Goal: Task Accomplishment & Management: Manage account settings

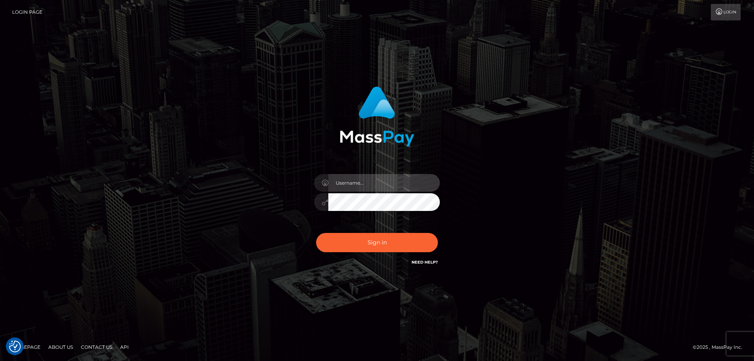
type input "Dan.Cirnat"
click at [433, 229] on div at bounding box center [367, 256] width 161 height 90
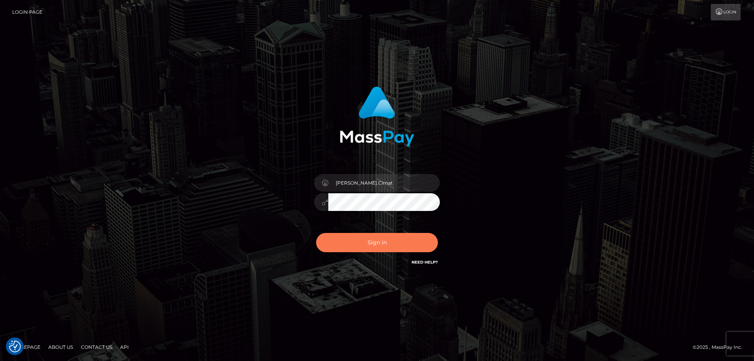
click at [375, 242] on button "Sign in" at bounding box center [377, 242] width 122 height 19
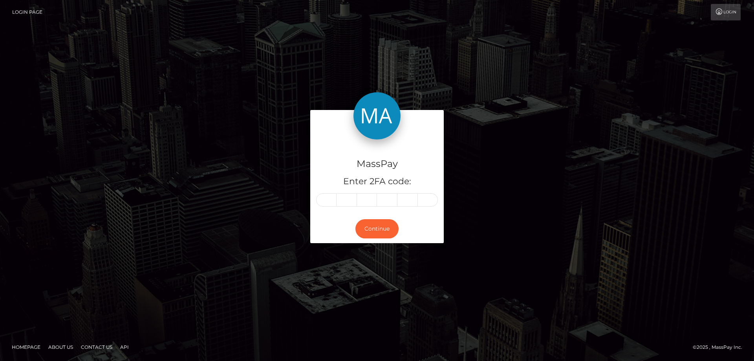
click at [325, 199] on input "text" at bounding box center [326, 199] width 20 height 13
type input "7"
type input "3"
type input "0"
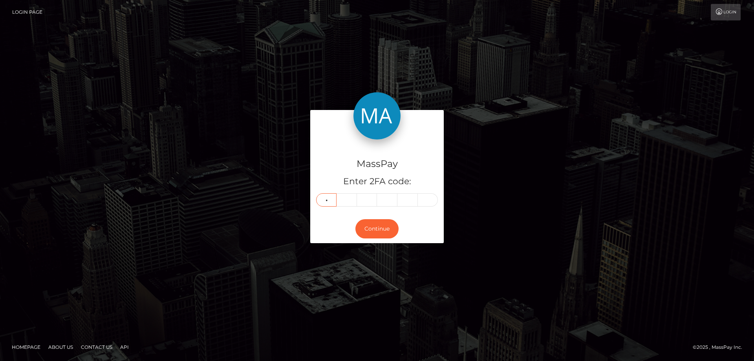
type input "2"
type input "5"
type input "8"
type input "9"
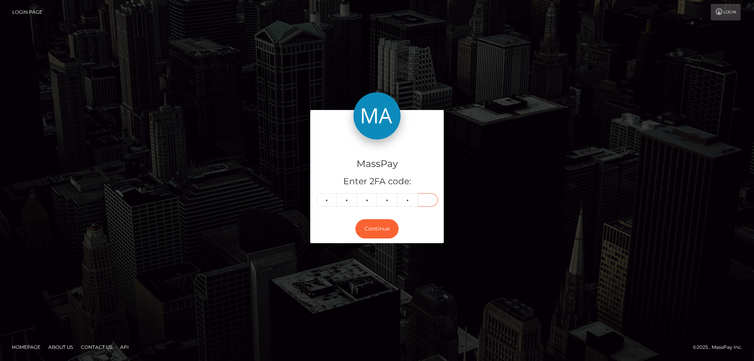
type input "1"
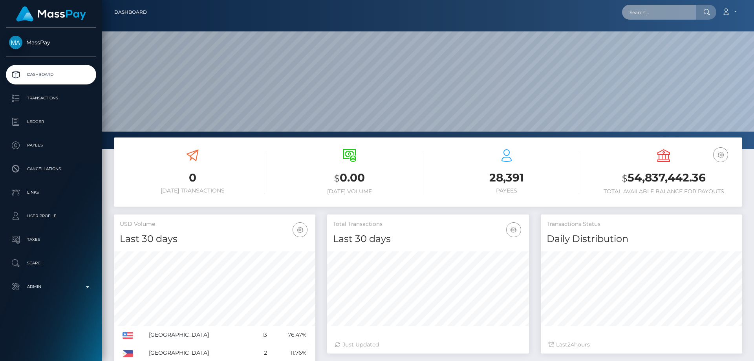
scroll to position [139, 202]
paste input "[EMAIL_ADDRESS][DOMAIN_NAME]"
type input "[EMAIL_ADDRESS][DOMAIN_NAME]"
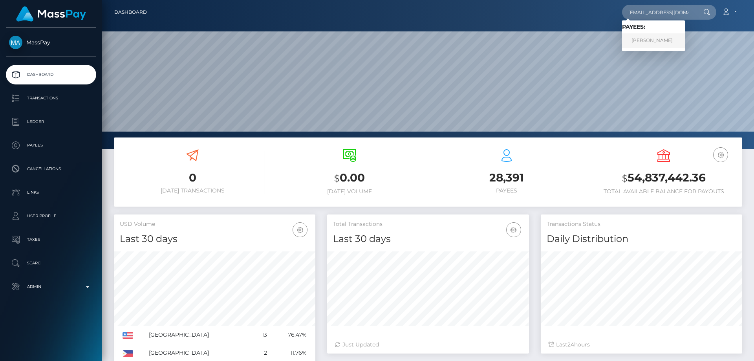
click at [648, 38] on link "Kristina Kris Melkumova" at bounding box center [653, 40] width 63 height 15
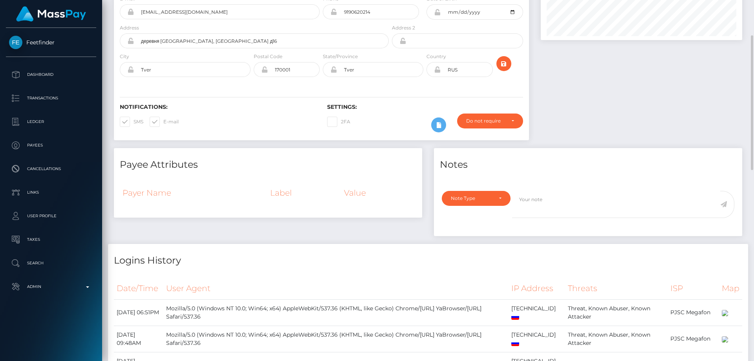
scroll to position [17, 0]
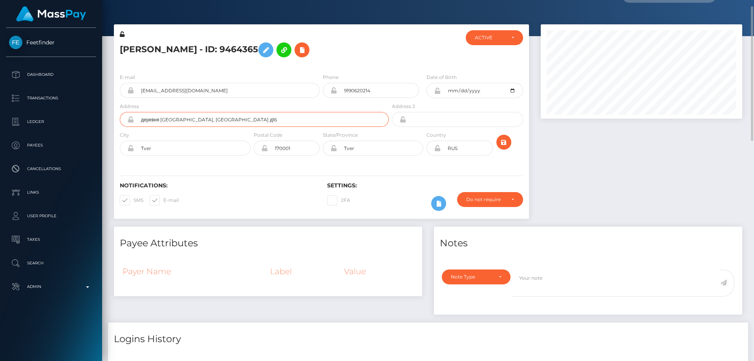
drag, startPoint x: 270, startPoint y: 121, endPoint x: 132, endPoint y: 111, distance: 137.8
click at [132, 111] on div "Address деревня [GEOGRAPHIC_DATA], [GEOGRAPHIC_DATA] д16" at bounding box center [254, 114] width 269 height 25
paste input "к-ордо, дом 172"
drag, startPoint x: 192, startPoint y: 116, endPoint x: 111, endPoint y: 115, distance: 80.9
click at [111, 115] on div "[PERSON_NAME] - ID: 9464365 ACTIVE CLOSED ACTIVE E-mail" at bounding box center [321, 125] width 427 height 202
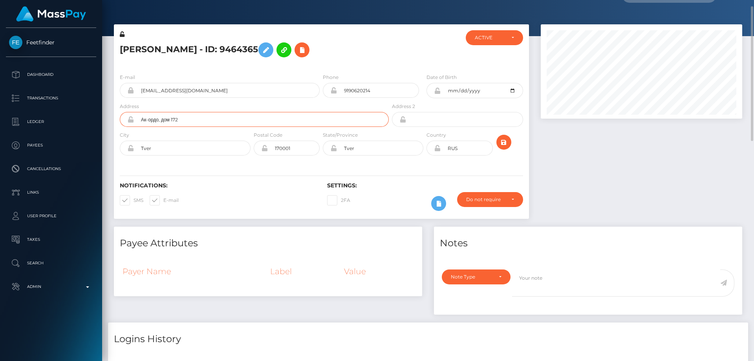
paste input "Ak-Ordo, house 172"
type input "Ak-Ordo, house 172"
drag, startPoint x: 132, startPoint y: 149, endPoint x: 136, endPoint y: 159, distance: 10.9
click at [129, 152] on div "Tver" at bounding box center [185, 148] width 131 height 15
paste input "Novopavlovka"
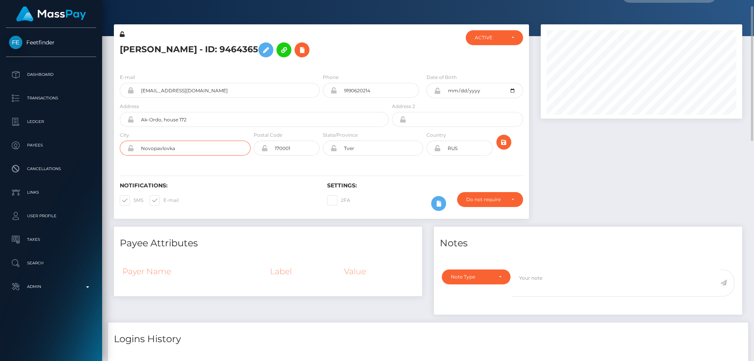
type input "Novopavlovka"
drag, startPoint x: 298, startPoint y: 150, endPoint x: 259, endPoint y: 164, distance: 41.7
click at [262, 161] on div "E-mail k.melkumova90@mail.ru Phone 9190620214 RUS" at bounding box center [321, 115] width 415 height 96
paste input "170518"
type input "170518"
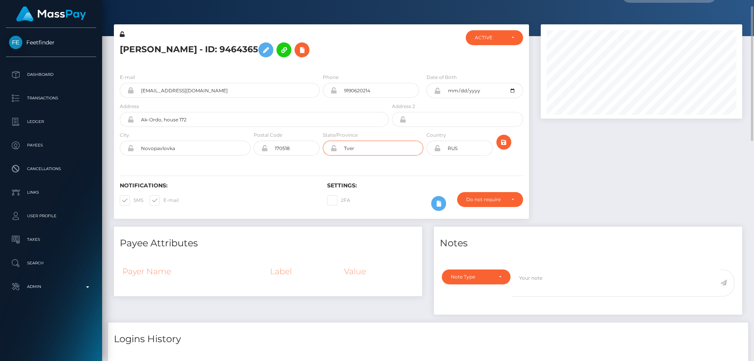
drag, startPoint x: 364, startPoint y: 146, endPoint x: 320, endPoint y: 157, distance: 44.4
click at [323, 154] on div "Tver" at bounding box center [373, 148] width 101 height 15
drag, startPoint x: 180, startPoint y: 149, endPoint x: 131, endPoint y: 148, distance: 48.7
click at [131, 148] on div "Novopavlovka" at bounding box center [185, 148] width 131 height 15
click at [387, 147] on input "text" at bounding box center [380, 148] width 86 height 15
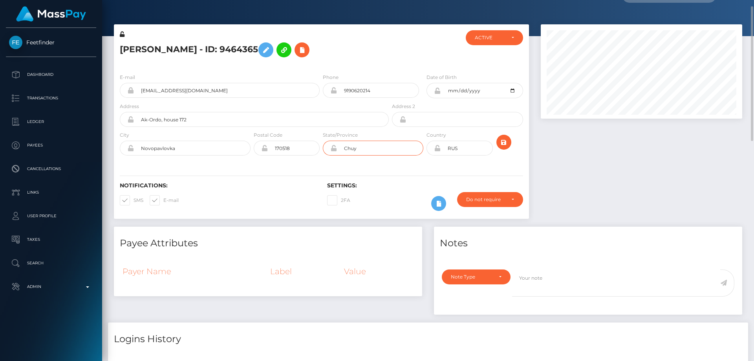
type input "Chuy"
drag, startPoint x: 468, startPoint y: 150, endPoint x: 366, endPoint y: 155, distance: 102.6
click at [366, 155] on div "City Novopavlovka Postal Code 170518 State/Province" at bounding box center [321, 145] width 415 height 29
type input "KGZ"
click at [504, 142] on icon "submit" at bounding box center [503, 142] width 9 height 10
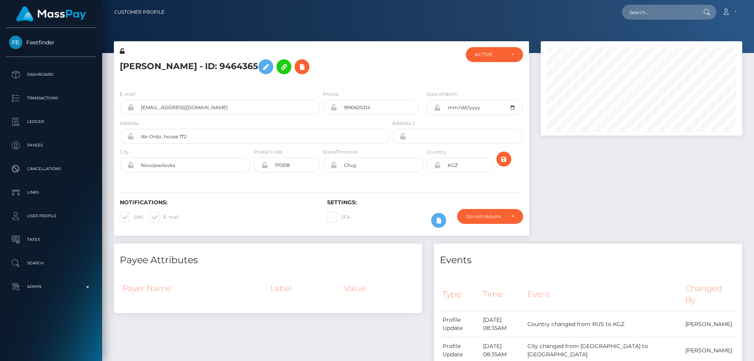
scroll to position [94, 202]
click at [122, 50] on icon at bounding box center [122, 50] width 5 height 5
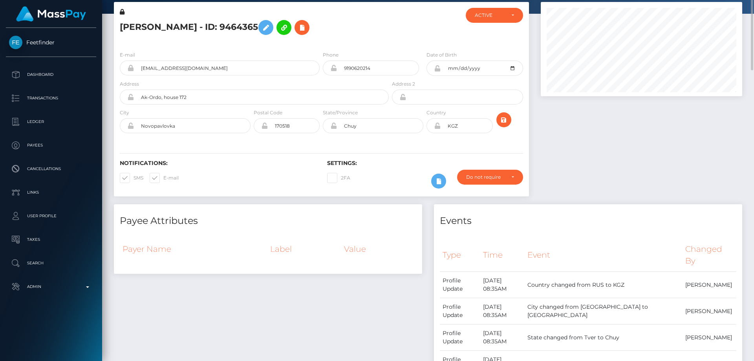
scroll to position [0, 0]
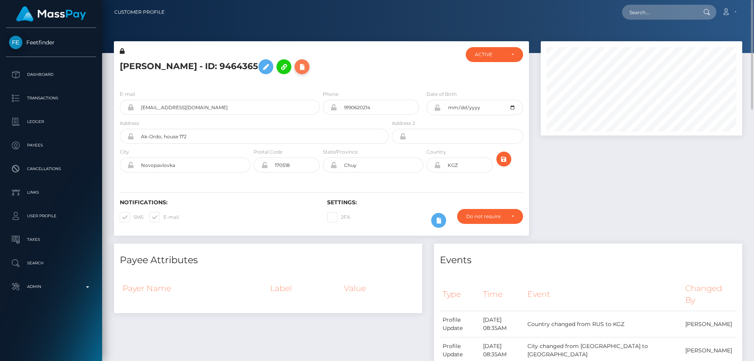
click at [307, 66] on icon at bounding box center [301, 67] width 9 height 10
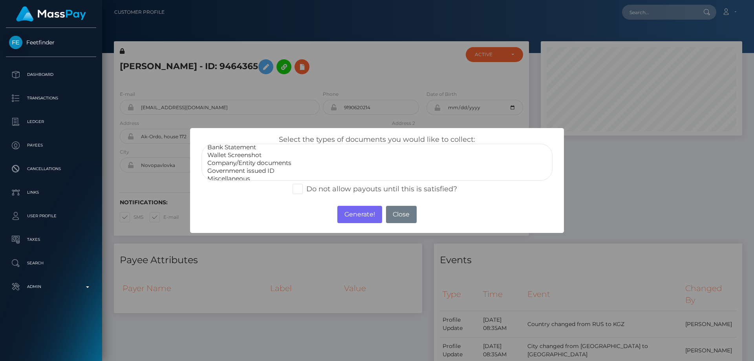
scroll to position [16, 0]
select select "Miscellaneous"
click at [226, 176] on option "Miscellaneous" at bounding box center [376, 174] width 341 height 8
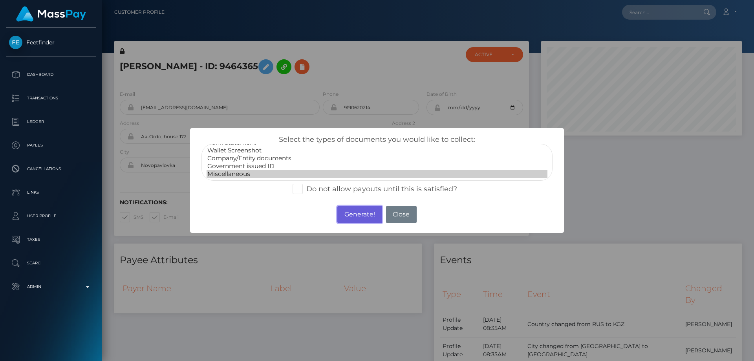
click at [364, 212] on button "Generate!" at bounding box center [359, 214] width 44 height 17
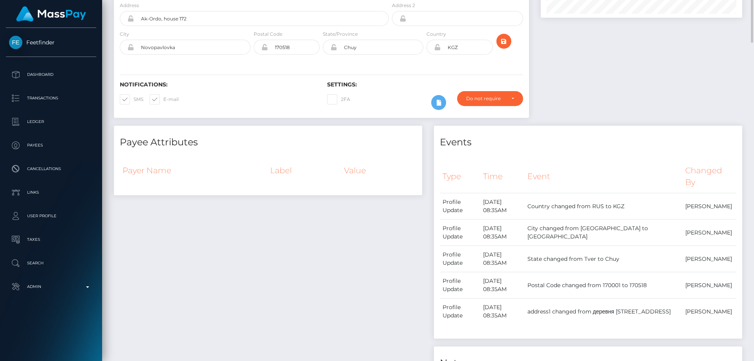
scroll to position [236, 0]
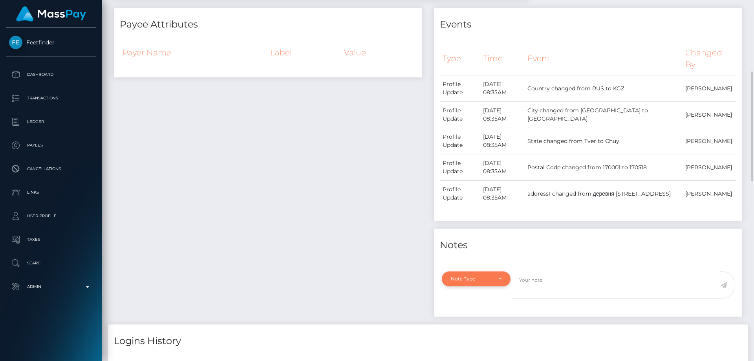
drag, startPoint x: 456, startPoint y: 274, endPoint x: 464, endPoint y: 285, distance: 14.1
click at [457, 274] on div "Note Type" at bounding box center [476, 278] width 69 height 15
click at [479, 227] on span "Compliance" at bounding box center [465, 227] width 29 height 7
select select "COMPLIANCE"
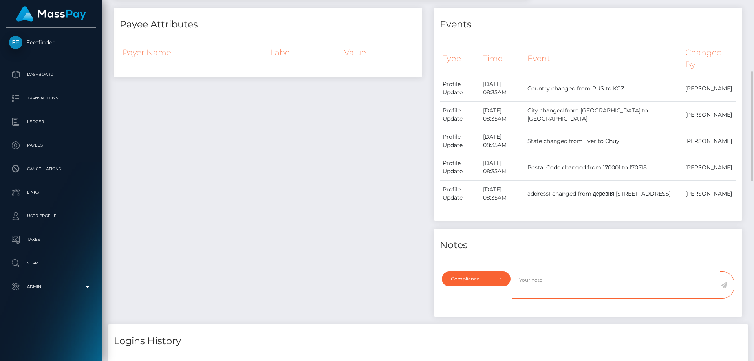
click at [552, 287] on textarea at bounding box center [616, 284] width 208 height 27
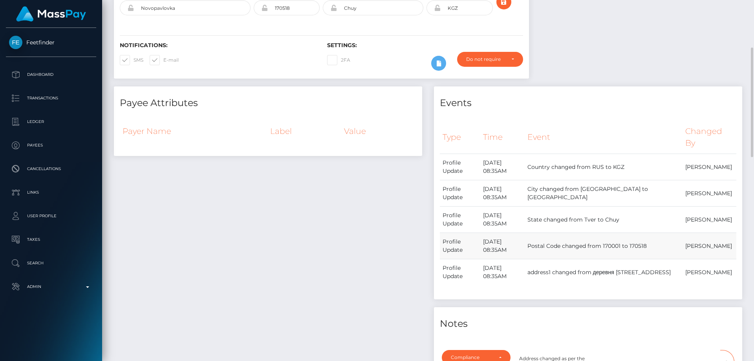
scroll to position [275, 0]
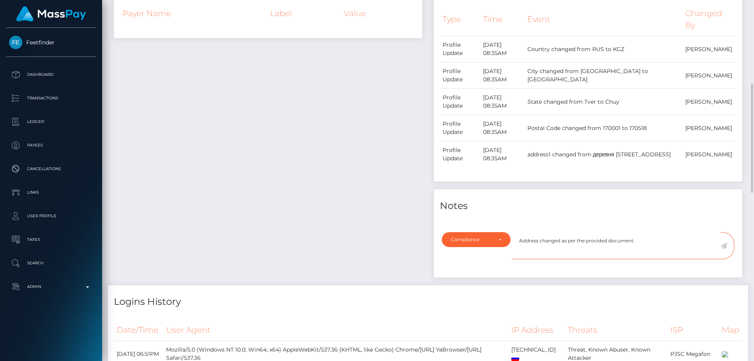
type textarea "Address changed as per the provided document."
click at [724, 245] on icon at bounding box center [723, 246] width 7 height 6
click at [369, 215] on div "Payee Attributes Payer Name Label Value" at bounding box center [268, 127] width 320 height 316
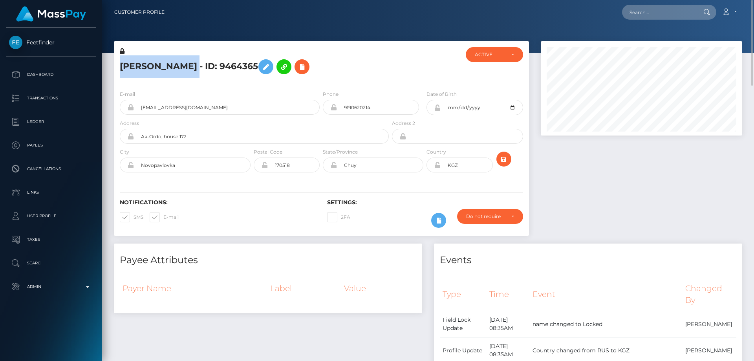
drag, startPoint x: 229, startPoint y: 68, endPoint x: 119, endPoint y: 63, distance: 110.8
click at [119, 63] on div "Kristina Kris Melkumova - ID: 9464365" at bounding box center [252, 65] width 276 height 37
copy h5 "Kristina Kris Melkumova"
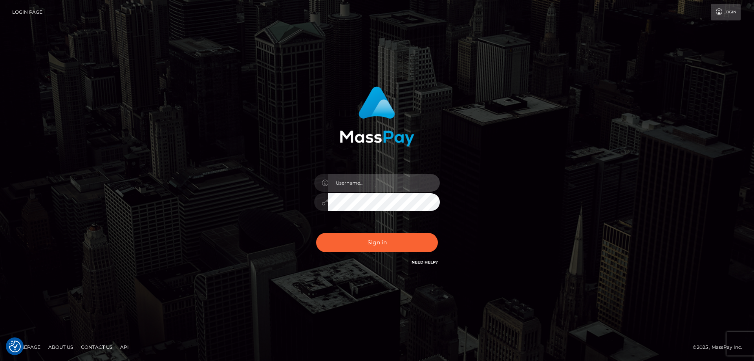
type input "Dan.Cirnat"
click at [431, 231] on div at bounding box center [367, 256] width 161 height 90
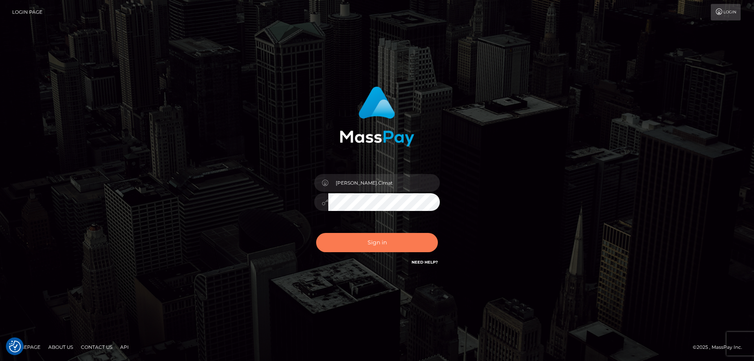
click at [384, 244] on button "Sign in" at bounding box center [377, 242] width 122 height 19
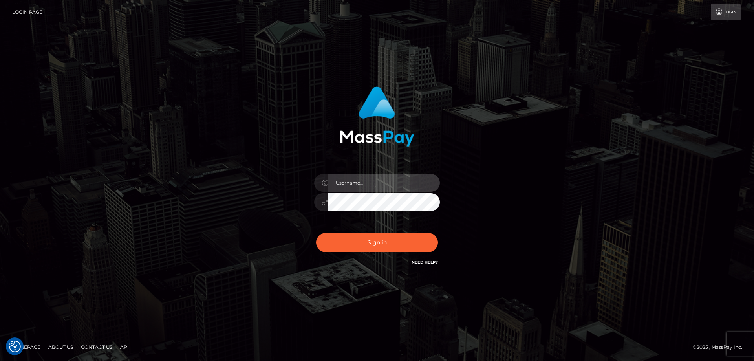
type input "Dan.Cirnat"
click at [431, 228] on div at bounding box center [367, 256] width 161 height 90
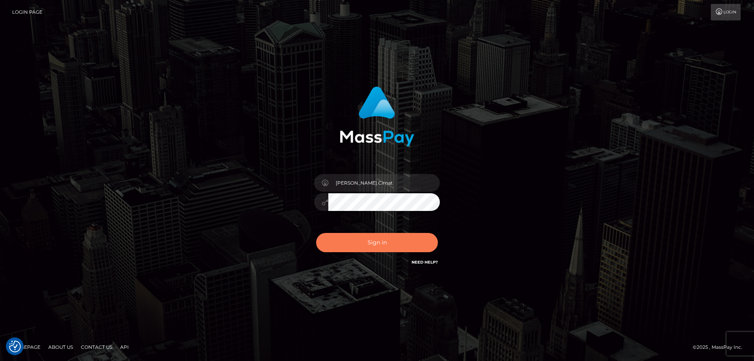
click at [393, 241] on button "Sign in" at bounding box center [377, 242] width 122 height 19
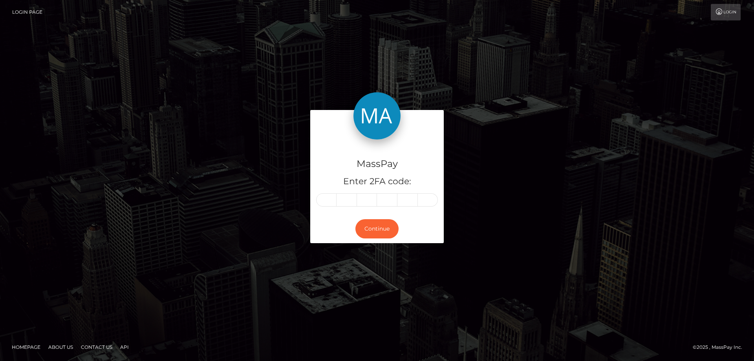
click at [334, 199] on input "text" at bounding box center [326, 199] width 20 height 13
type input "1"
type input "3"
type input "4"
type input "5"
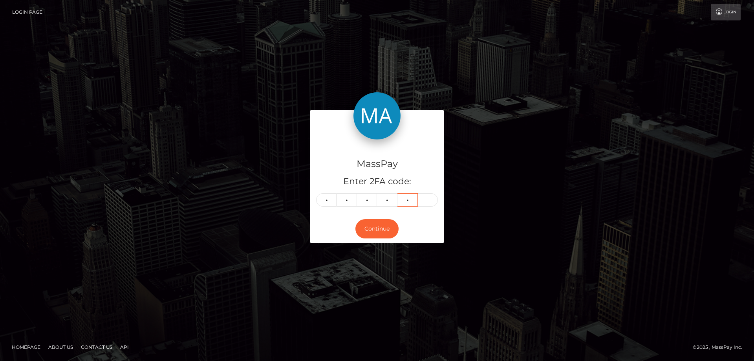
type input "7"
type input "5"
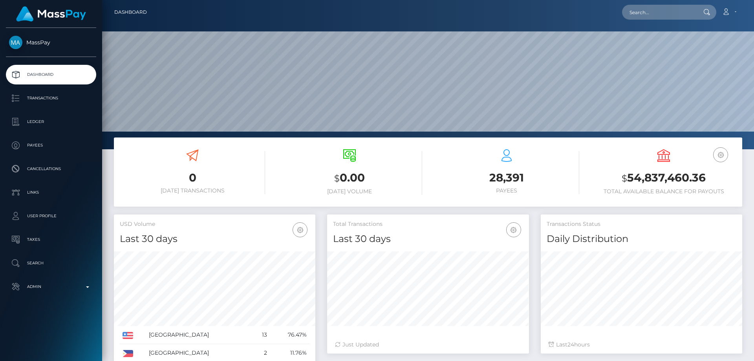
scroll to position [139, 202]
paste input "klfkTB8cFjVLGzQyV623NnkNgl22"
type input "klfkTB8cFjVLGzQyV623NnkNgl22"
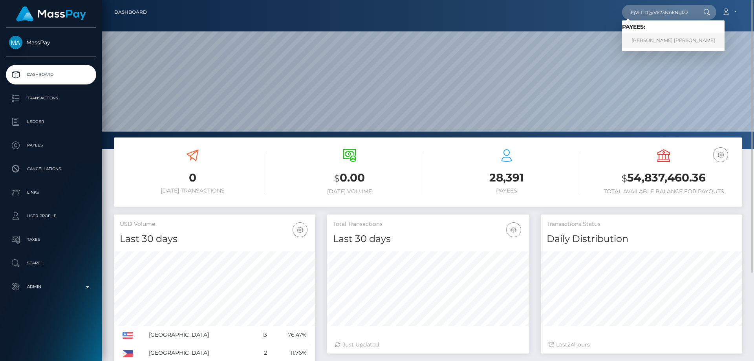
click at [676, 41] on link "[PERSON_NAME] [PERSON_NAME]" at bounding box center [673, 40] width 102 height 15
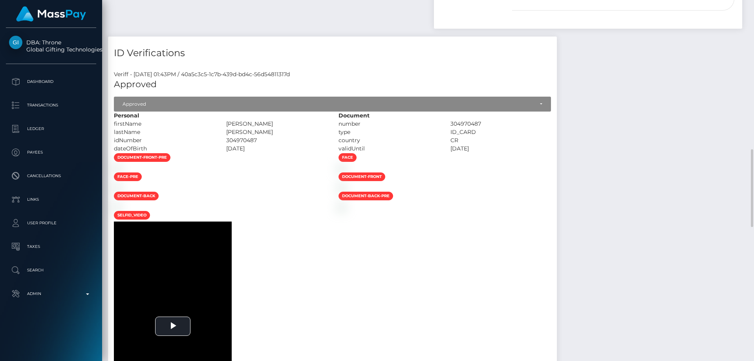
scroll to position [510, 0]
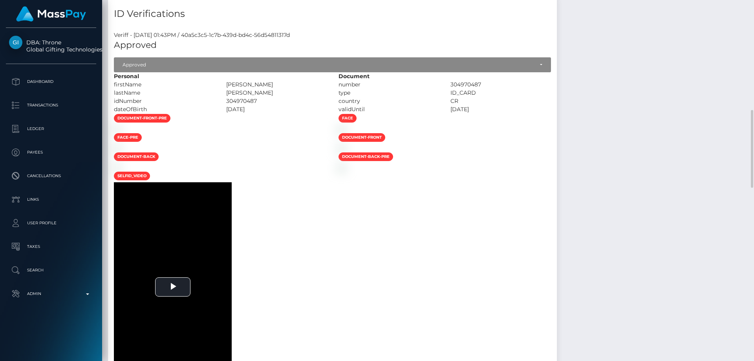
drag, startPoint x: 287, startPoint y: 83, endPoint x: 270, endPoint y: 83, distance: 17.3
click at [270, 83] on div "TOMAS DAVID" at bounding box center [276, 84] width 112 height 8
click at [323, 85] on div "TOMAS DAVID" at bounding box center [276, 84] width 112 height 8
drag, startPoint x: 318, startPoint y: 84, endPoint x: 263, endPoint y: 84, distance: 55.0
click at [263, 84] on div "firstName TOMAS DAVID" at bounding box center [220, 84] width 225 height 8
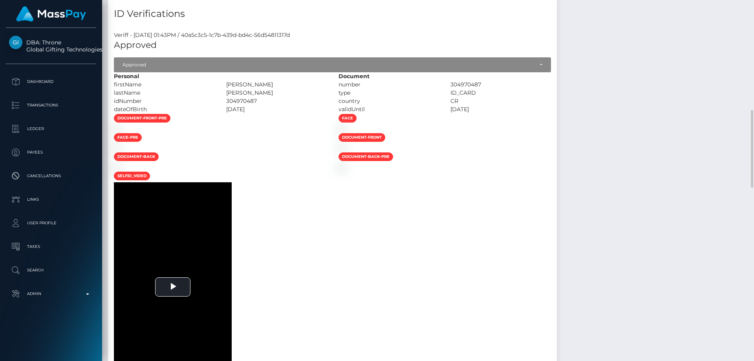
copy div "TOMAS DAVID"
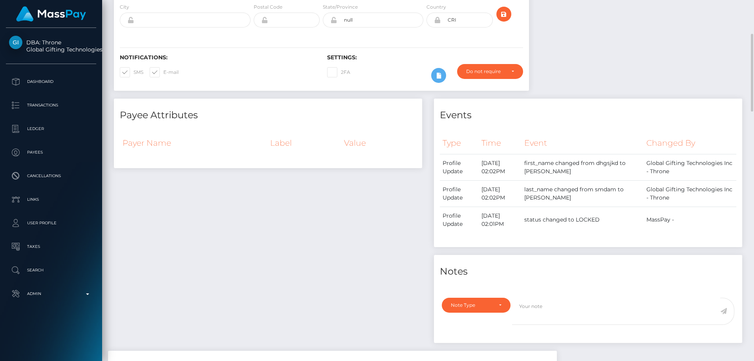
scroll to position [0, 0]
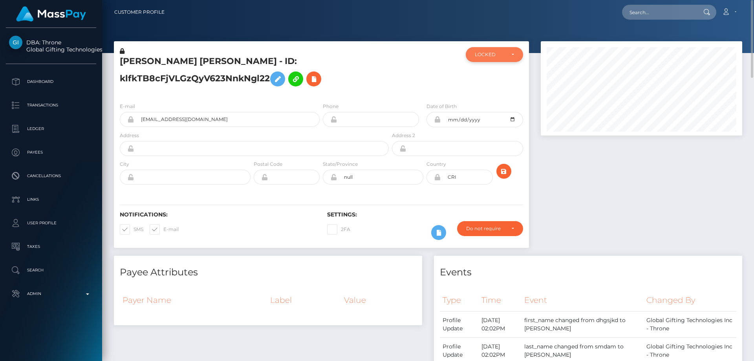
click at [504, 53] on div "LOCKED" at bounding box center [490, 54] width 30 height 6
click at [493, 77] on link "ACTIVE" at bounding box center [494, 75] width 57 height 15
select select "ACTIVE"
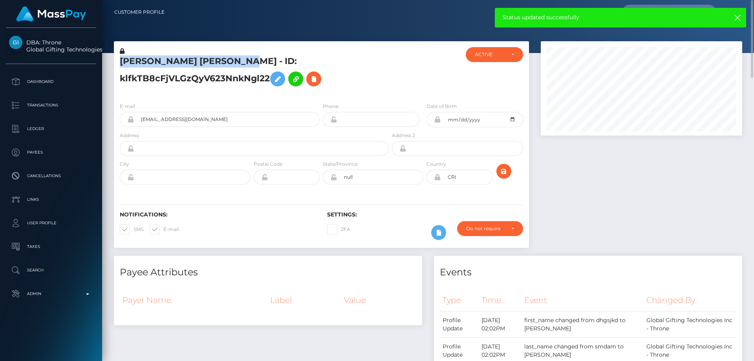
drag, startPoint x: 253, startPoint y: 60, endPoint x: 119, endPoint y: 57, distance: 133.9
click at [119, 57] on div "TOMAS DAVID MADRIZ MATA - ID: klfkTB8cFjVLGzQyV623NnkNgl22" at bounding box center [252, 71] width 276 height 49
drag, startPoint x: 141, startPoint y: 57, endPoint x: 133, endPoint y: 60, distance: 8.4
click at [134, 60] on h5 "TOMAS DAVID MADRIZ MATA - ID: klfkTB8cFjVLGzQyV623NnkNgl22" at bounding box center [252, 72] width 265 height 35
drag, startPoint x: 122, startPoint y: 59, endPoint x: 250, endPoint y: 59, distance: 128.4
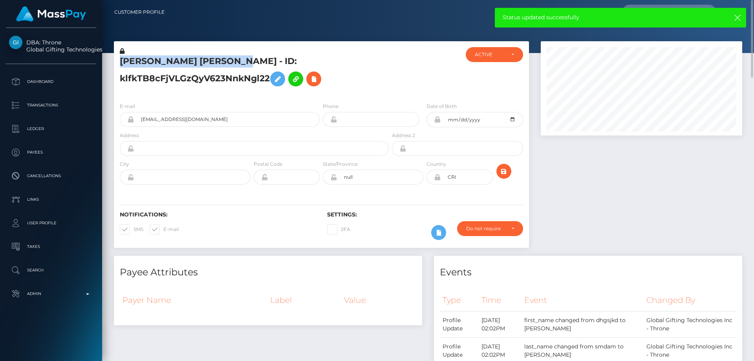
click at [250, 59] on h5 "TOMAS DAVID MADRIZ MATA - ID: klfkTB8cFjVLGzQyV623NnkNgl22" at bounding box center [252, 72] width 265 height 35
copy h5 "TOMAS DAVID MADRIZ MATA"
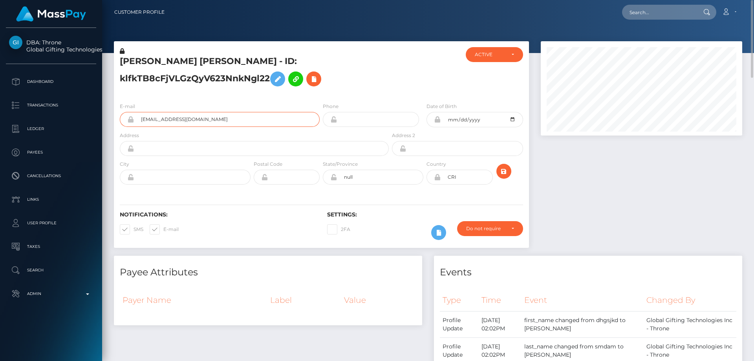
drag, startPoint x: 175, startPoint y: 122, endPoint x: 133, endPoint y: 124, distance: 42.8
click at [133, 124] on div "nevispac1@gmail.com" at bounding box center [220, 119] width 200 height 15
paste input "poact_08aLo429Kt3f"
type input "poact_08aLo429Kt3f"
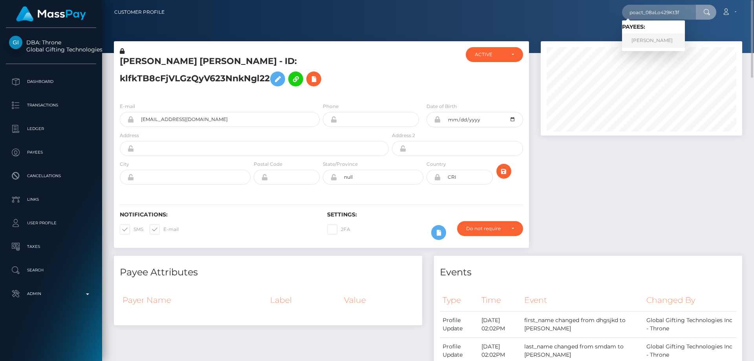
click at [630, 42] on link "Marlon Rocket" at bounding box center [653, 40] width 63 height 15
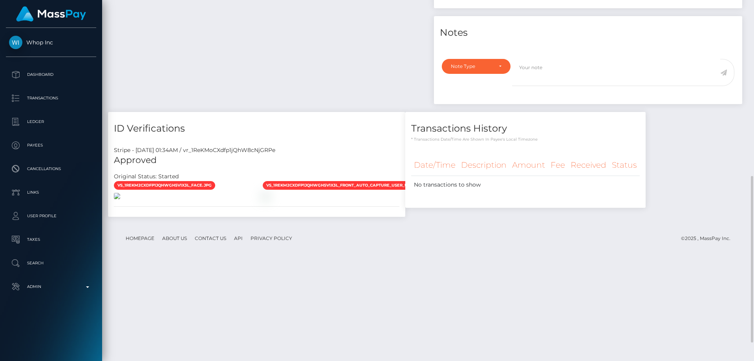
scroll to position [420, 0]
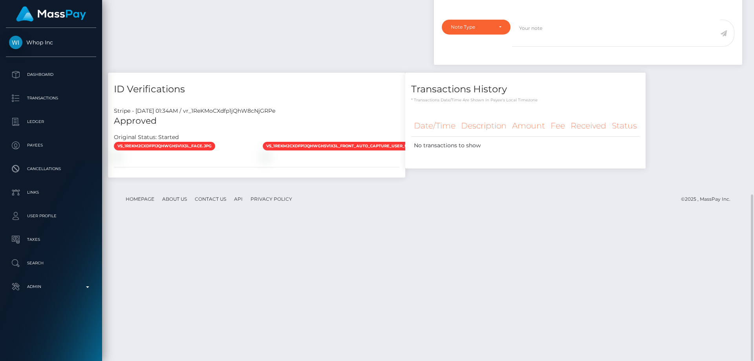
click at [152, 118] on h5 "Approved" at bounding box center [256, 121] width 285 height 12
click at [539, 185] on div "Transactions History * Transactions date/time are shown in payee's local timezo…" at bounding box center [525, 129] width 252 height 113
click at [269, 160] on img at bounding box center [266, 156] width 6 height 6
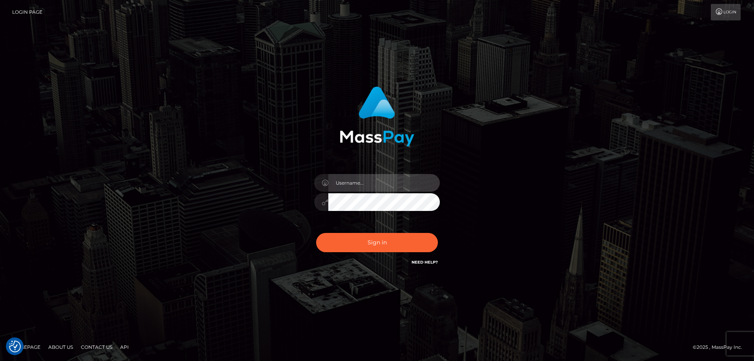
type input "[PERSON_NAME].Cirnat"
click at [440, 229] on div at bounding box center [367, 256] width 161 height 90
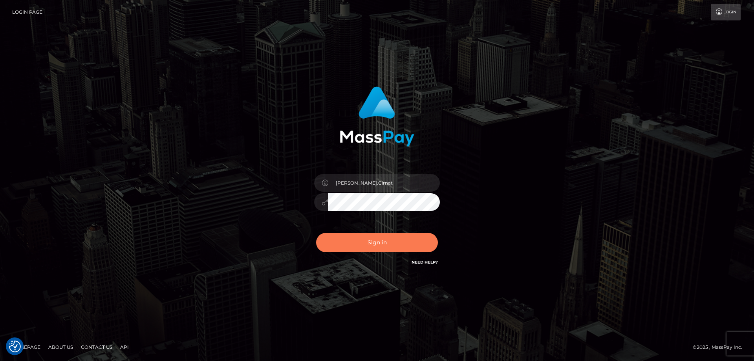
click at [387, 247] on button "Sign in" at bounding box center [377, 242] width 122 height 19
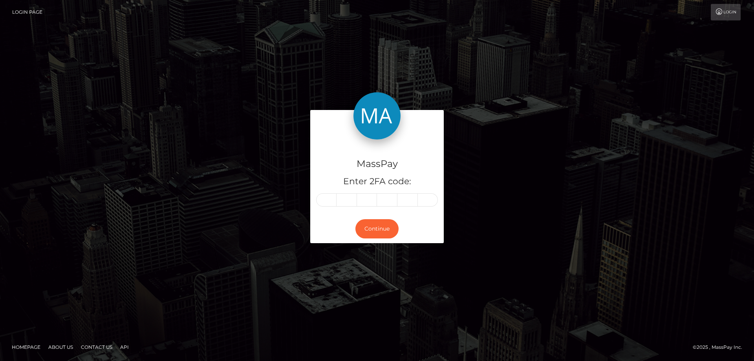
click at [323, 202] on input "text" at bounding box center [326, 199] width 20 height 13
type input "2"
type input "7"
type input "4"
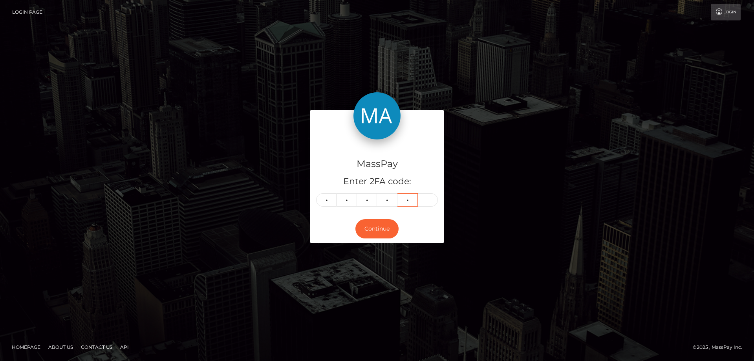
type input "8"
type input "6"
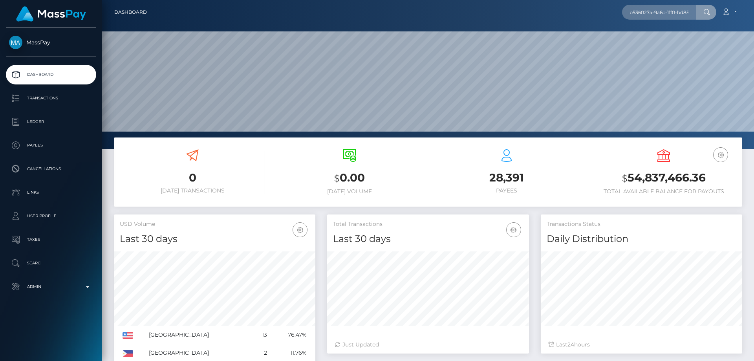
scroll to position [0, 38]
type input "b536027a-9a6c-11f0-bd85-0694aced620b"
click at [660, 40] on link "Social Toast (Whop Inc - )" at bounding box center [661, 40] width 78 height 15
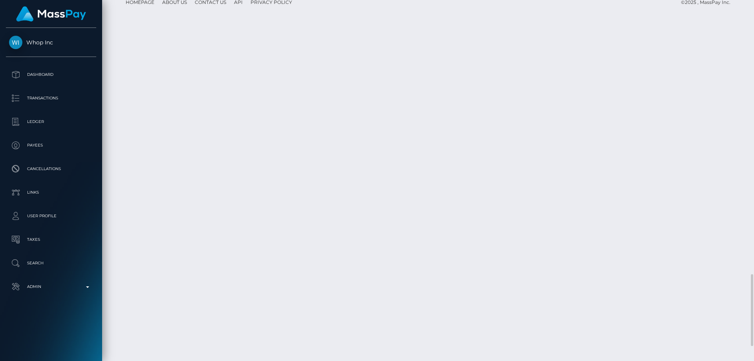
scroll to position [94, 202]
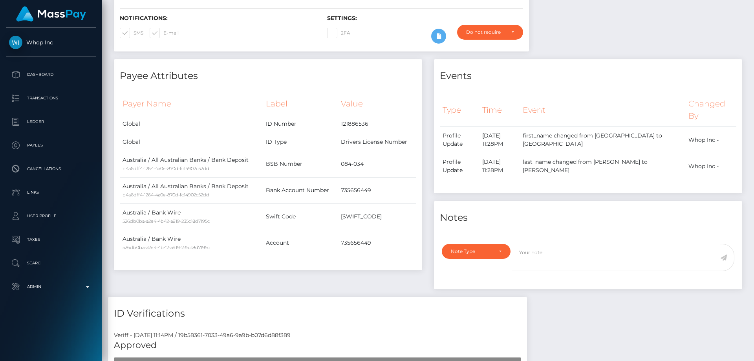
scroll to position [0, 0]
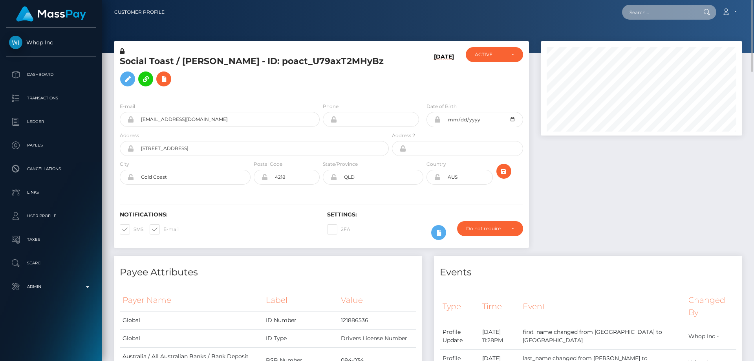
paste input "a2daab16-9a6c-11f0-bd85-0694aced620b"
type input "a2daab16-9a6c-11f0-bd85-0694aced620b"
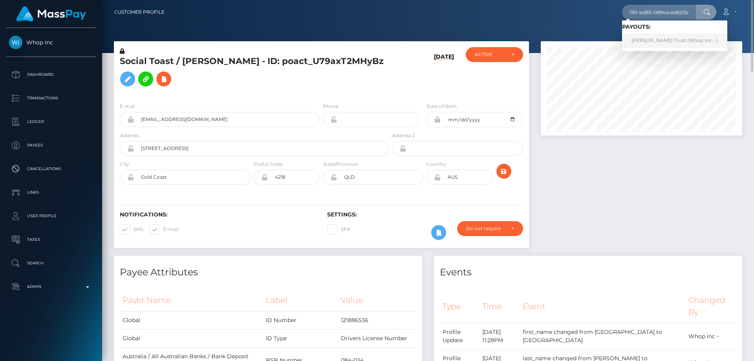
click at [652, 41] on link "Carter Trust (Whop Inc - )" at bounding box center [674, 40] width 105 height 15
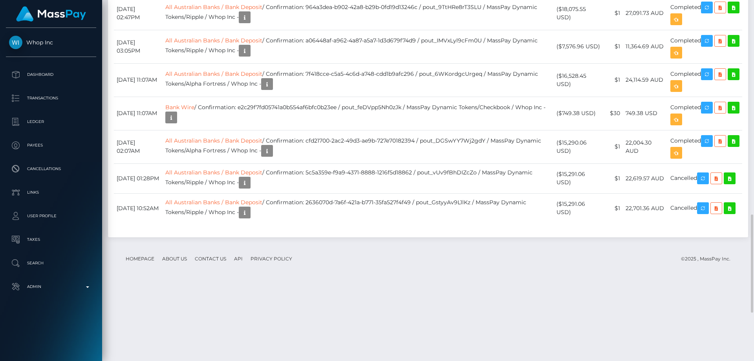
scroll to position [94, 202]
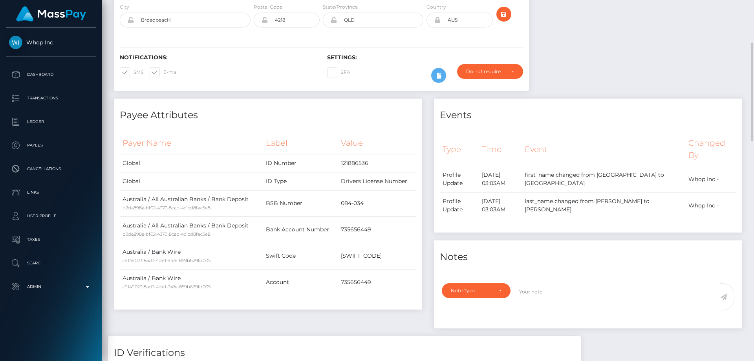
scroll to position [0, 0]
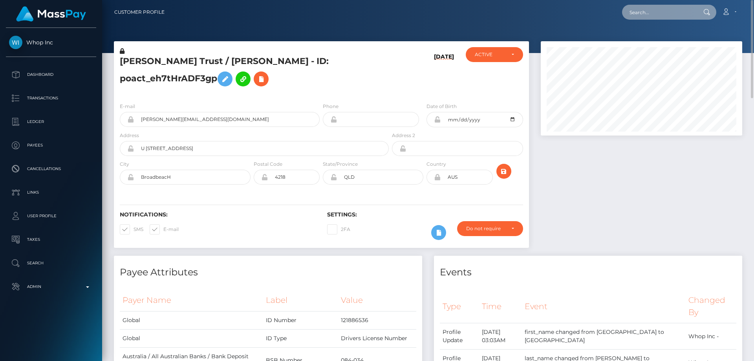
paste input "poact_bzLqVZ66gbxb"
type input "poact_bzLqVZ66gbxb"
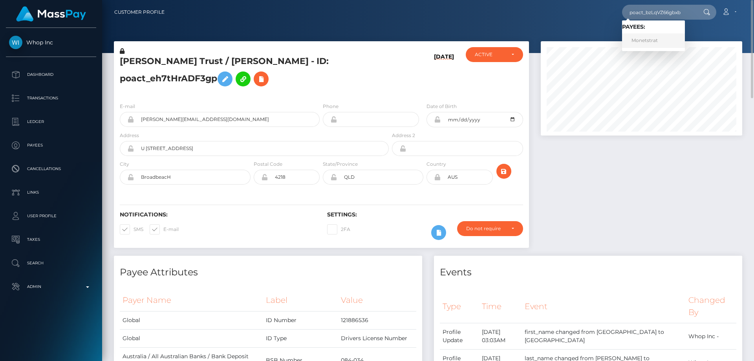
click at [651, 37] on link "Monetstrat" at bounding box center [653, 40] width 63 height 15
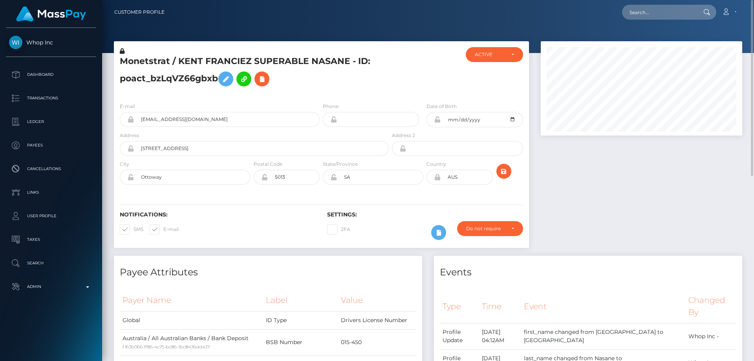
click at [194, 77] on h5 "Monetstrat / KENT FRANCIEZ SUPERABLE NASANE - ID: poact_bzLqVZ66gbxb" at bounding box center [252, 72] width 265 height 35
copy h5 "Monetstrat / KENT FRANCIEZ SUPERABLE NASANE - ID: poact_bzLqVZ66gbxb"
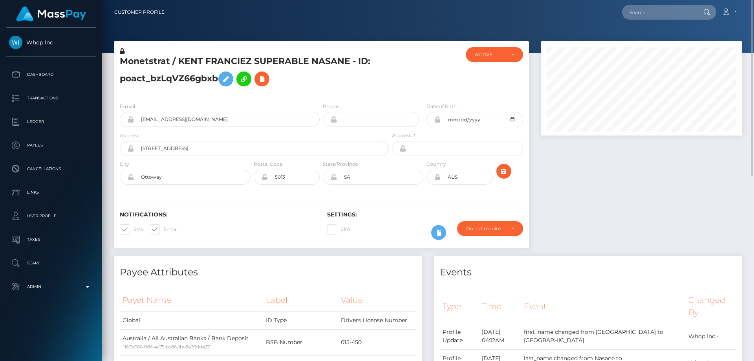
click at [347, 81] on h5 "Monetstrat / KENT FRANCIEZ SUPERABLE NASANE - ID: poact_bzLqVZ66gbxb" at bounding box center [252, 72] width 265 height 35
paste input "poact_JIymdXR7VzVu"
type input "poact_JIymdXR7VzVu"
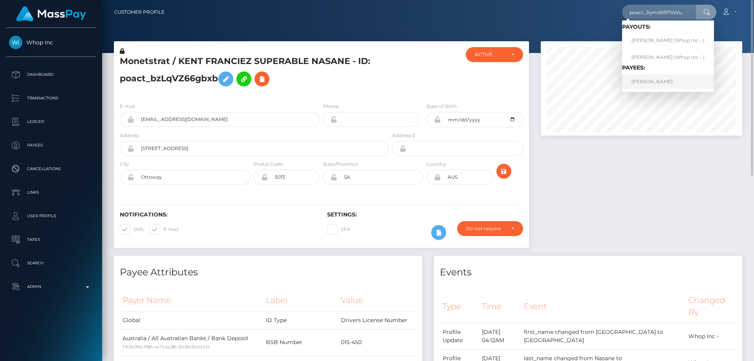
click at [679, 80] on link "JONTY DAVID BROWN" at bounding box center [668, 81] width 92 height 15
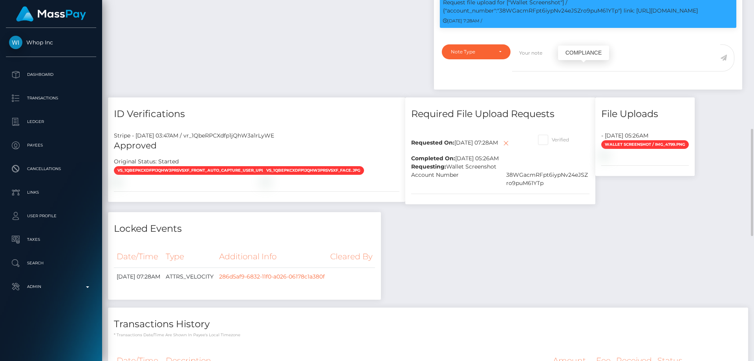
scroll to position [94, 202]
click at [548, 15] on p "Request file upload for ["Wallet Screenshot"] / {"account_number":"38WGacmRFpt6…" at bounding box center [588, 6] width 290 height 16
drag, startPoint x: 548, startPoint y: 77, endPoint x: 304, endPoint y: 102, distance: 245.5
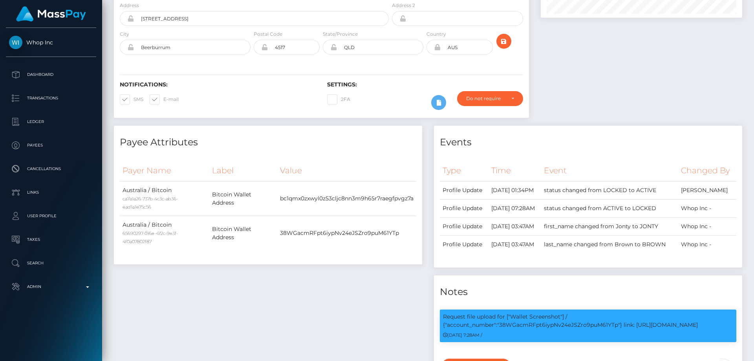
scroll to position [0, 0]
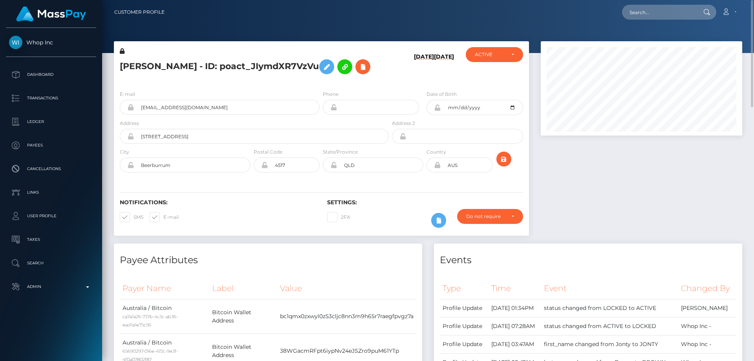
click at [182, 63] on h5 "JONTY DAVID BROWN - ID: poact_JIymdXR7VzVu" at bounding box center [252, 66] width 265 height 23
copy h5 "JONTY DAVID BROWN - ID: poact_JIymdXR7VzVu"
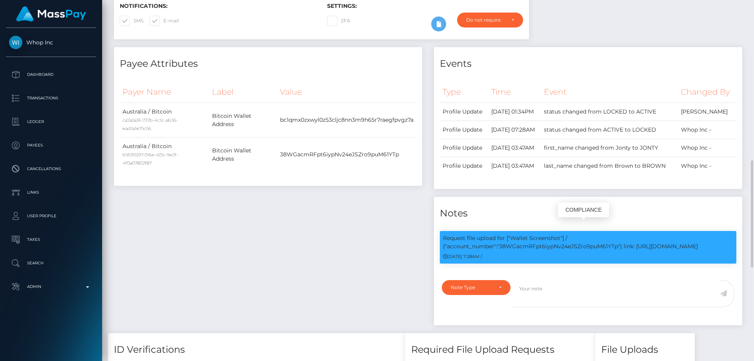
scroll to position [94, 202]
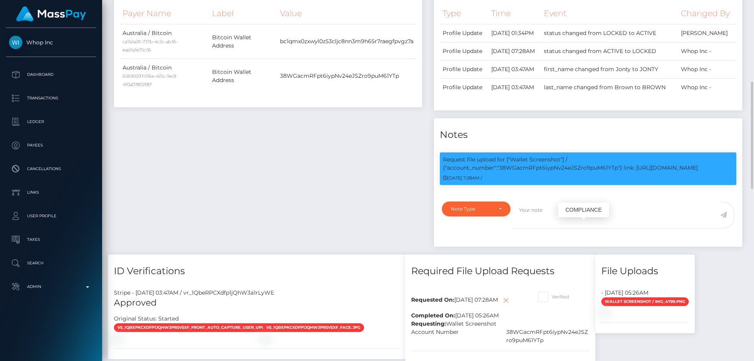
click at [549, 172] on p "Request file upload for ["Wallet Screenshot"] / {"account_number":"38WGacmRFpt6…" at bounding box center [588, 163] width 290 height 16
copy p "38WGacmRFpt6iypNv24eJSZro9puM61YTp"
click at [312, 175] on div "Payee Attributes Payer Name Label Value Australia / Bitcoin ca7a1a26-737b-4c3c-…" at bounding box center [268, 112] width 320 height 286
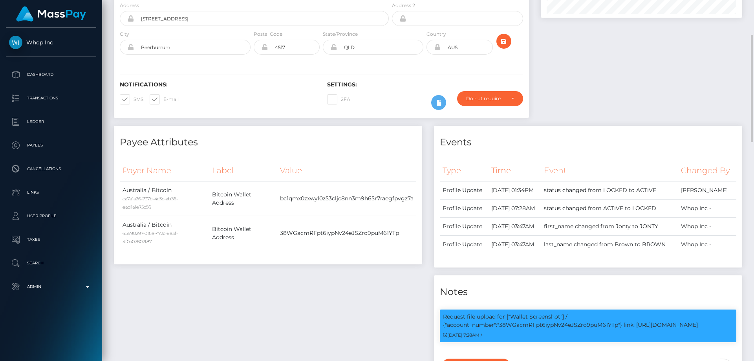
scroll to position [0, 0]
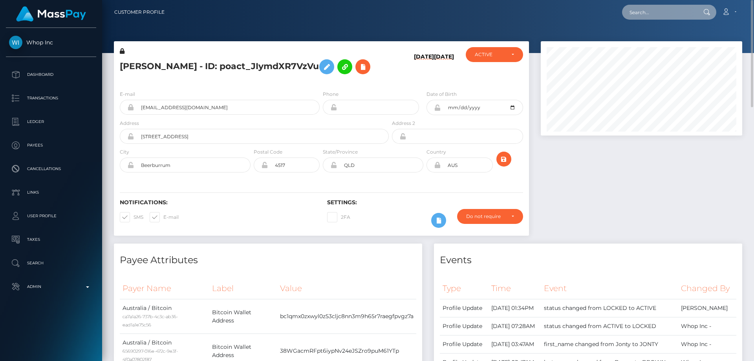
paste input "poact_iBa0CjDN8R1T"
type input "poact_iBa0CjDN8R1T"
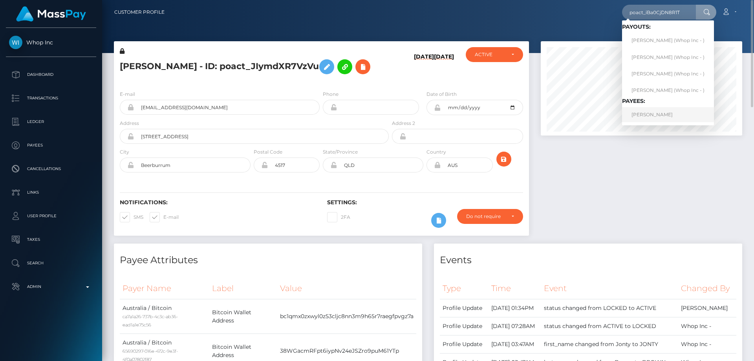
click at [647, 111] on link "JUNHOE KIM" at bounding box center [668, 114] width 92 height 15
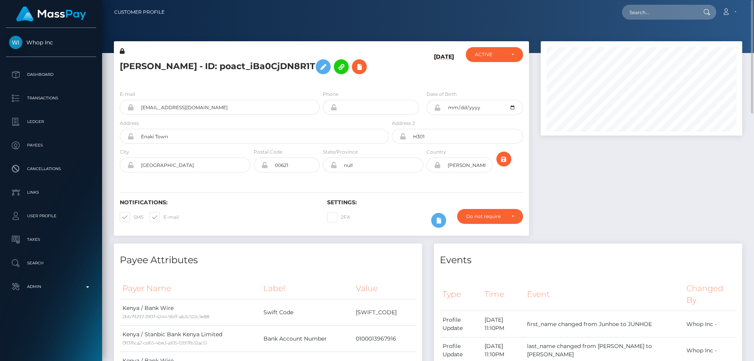
click at [203, 61] on h5 "[PERSON_NAME] - ID: poact_iBa0CjDN8R1T" at bounding box center [252, 66] width 265 height 23
click at [203, 62] on h5 "[PERSON_NAME] - ID: poact_iBa0CjDN8R1T" at bounding box center [252, 66] width 265 height 23
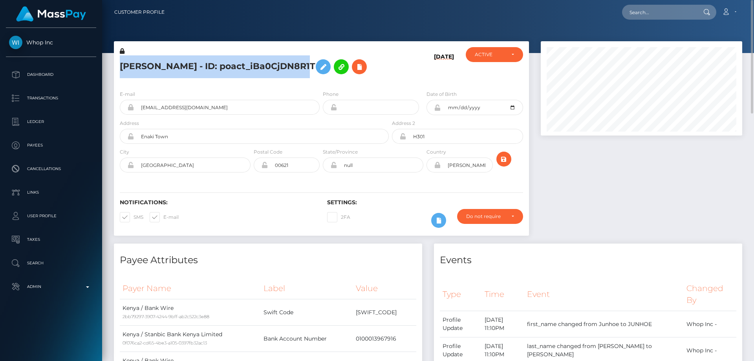
click at [203, 62] on h5 "[PERSON_NAME] - ID: poact_iBa0CjDN8R1T" at bounding box center [252, 66] width 265 height 23
copy h5 "[PERSON_NAME] - ID: poact_iBa0CjDN8R1T"
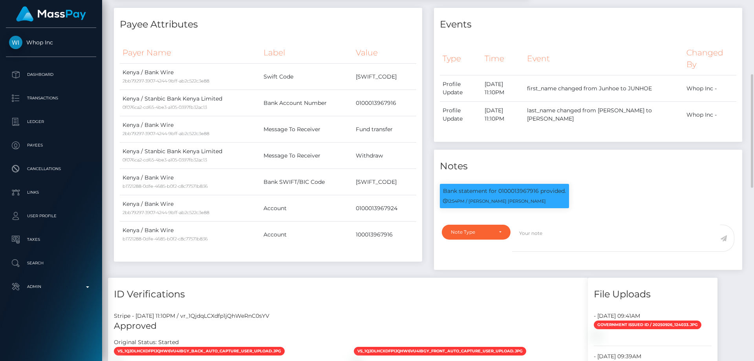
scroll to position [94, 202]
click at [506, 187] on p "Bank statement for 0100013967916 provided." at bounding box center [504, 191] width 123 height 8
copy p "0100013967916"
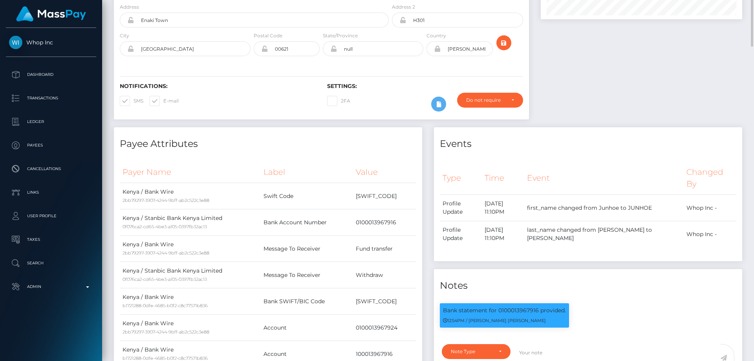
scroll to position [0, 0]
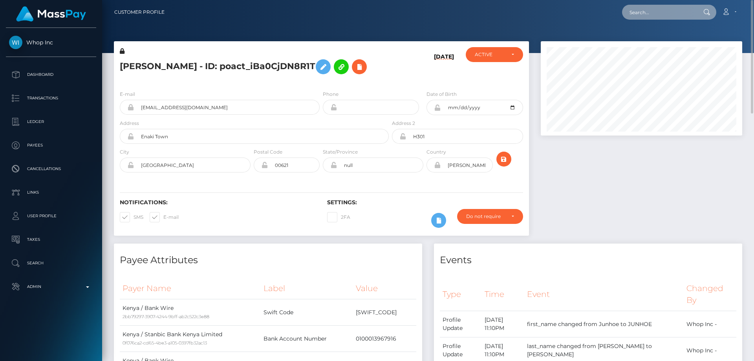
paste input "poact_eizkeHoZxpli"
type input "poact_eizkeHoZxpli"
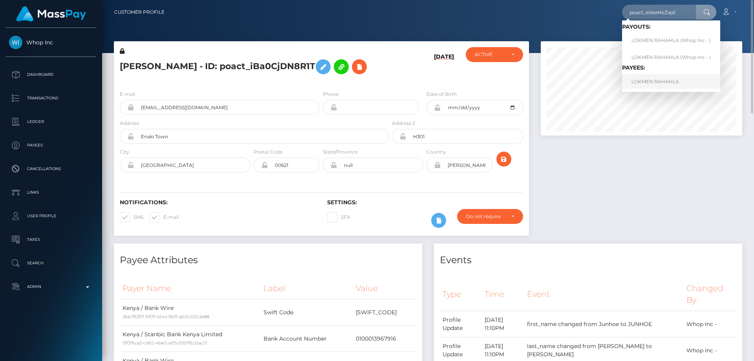
click at [655, 84] on link "LOKMEN RAHAHLA" at bounding box center [671, 81] width 98 height 15
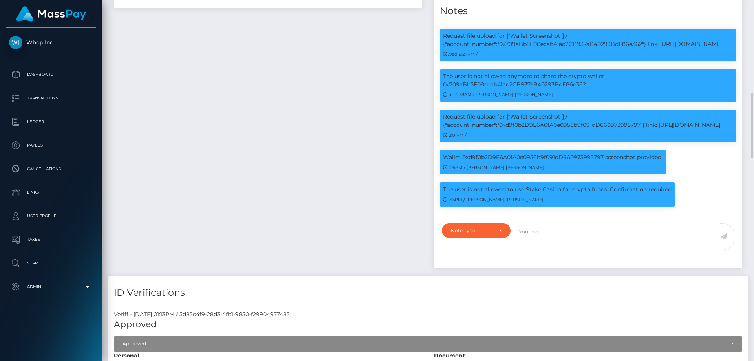
scroll to position [94, 202]
click at [483, 233] on div "Note Type Compliance Clear Compliance General Note Type" at bounding box center [588, 243] width 308 height 50
click at [492, 238] on div "Note Type" at bounding box center [476, 230] width 69 height 15
click at [484, 275] on link "Compliance" at bounding box center [476, 268] width 69 height 15
select select "COMPLIANCE"
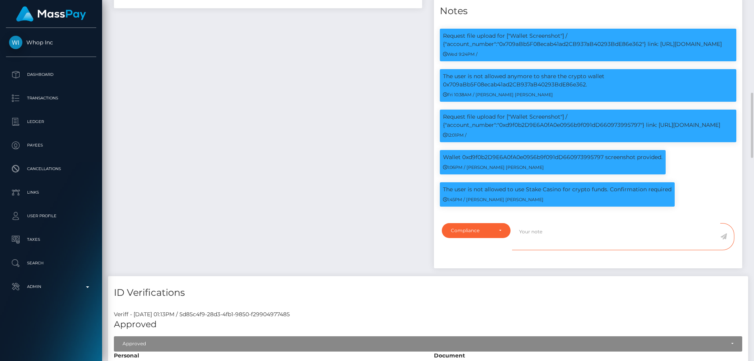
click at [545, 240] on textarea at bounding box center [616, 236] width 208 height 27
paste textarea "132552"
type textarea "Confirmation in: 132552."
click at [723, 239] on icon at bounding box center [723, 236] width 7 height 6
click at [309, 180] on div "Payee Attributes Payer Name Label Value France / USDC - Ethereum(ERC20) 0c316fb…" at bounding box center [268, 4] width 320 height 543
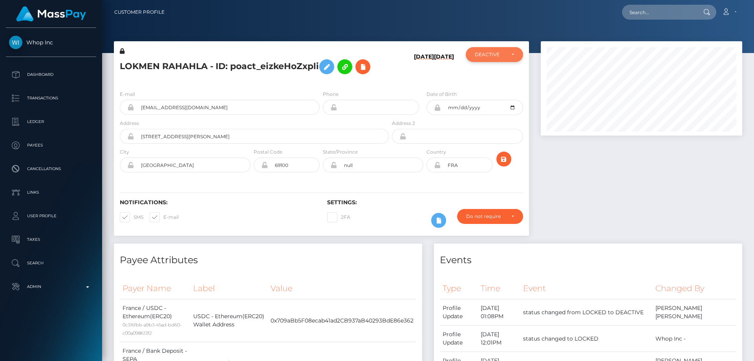
scroll to position [392488, 392381]
click at [492, 56] on div "DEACTIVE" at bounding box center [490, 54] width 30 height 6
click at [491, 76] on span "ACTIVE" at bounding box center [484, 75] width 18 height 7
select select "ACTIVE"
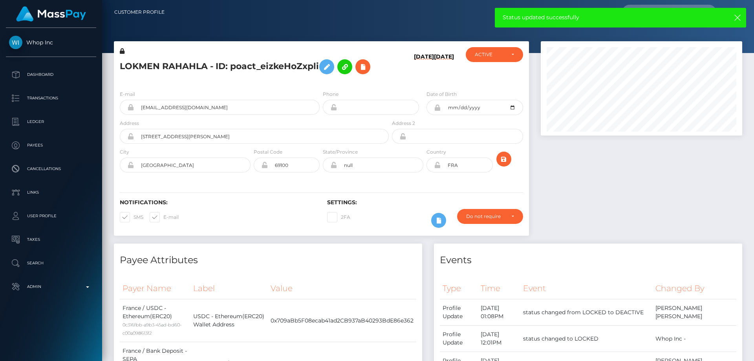
click at [174, 61] on h5 "LOKMEN RAHAHLA - ID: poact_eizkeHoZxpli" at bounding box center [252, 66] width 265 height 23
copy h5 "LOKMEN RAHAHLA - ID: poact_eizkeHoZxpli"
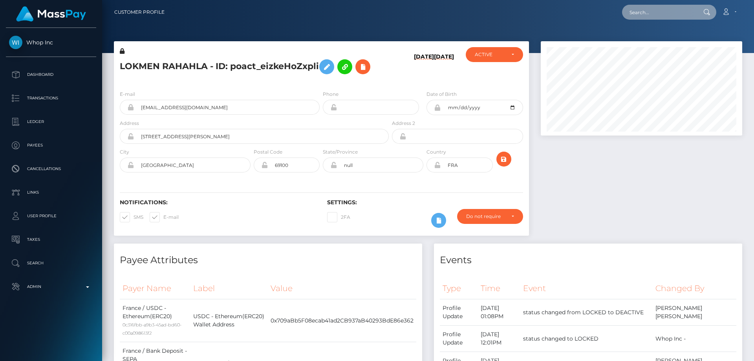
paste input "poact_wTely1GkA5y0"
type input "poact_wTely1GkA5y0"
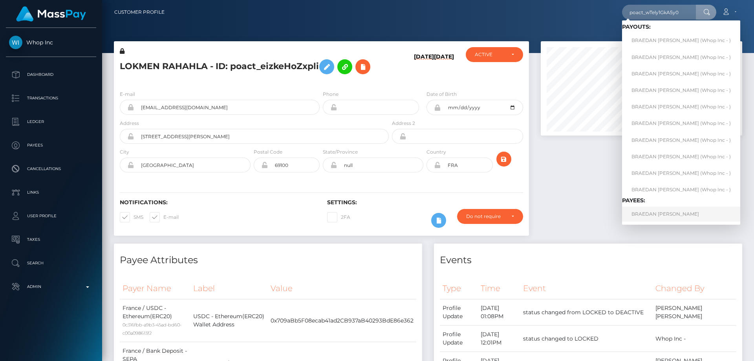
click at [656, 214] on link "BRAEDAN [PERSON_NAME]" at bounding box center [681, 213] width 118 height 15
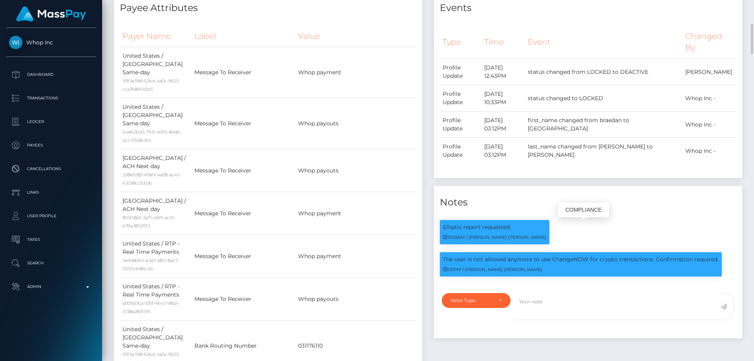
scroll to position [393, 0]
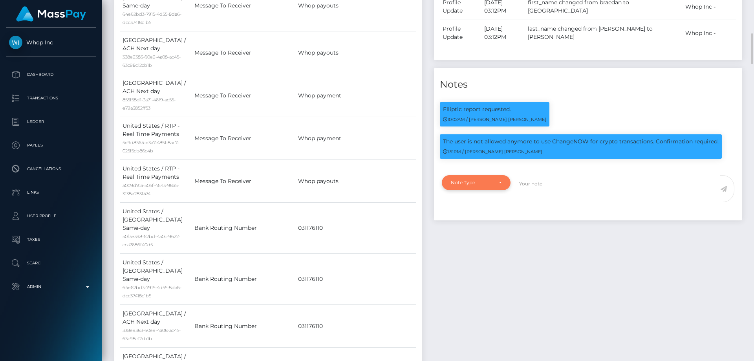
click at [489, 179] on div "Note Type" at bounding box center [472, 182] width 42 height 6
click at [472, 216] on link "Compliance" at bounding box center [476, 220] width 69 height 15
select select "COMPLIANCE"
click at [544, 193] on textarea at bounding box center [616, 188] width 208 height 27
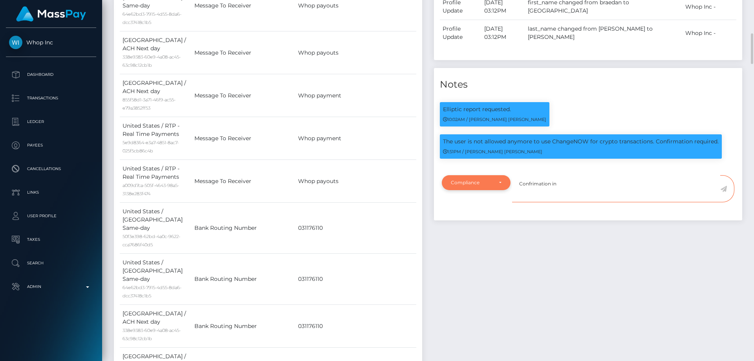
drag, startPoint x: 551, startPoint y: 185, endPoint x: 500, endPoint y: 188, distance: 51.1
click at [501, 187] on div "Note Type Compliance Clear Compliance General Compliance Note Type Compliance C…" at bounding box center [588, 193] width 304 height 37
click at [575, 183] on textarea "Confirmation in" at bounding box center [616, 188] width 208 height 27
paste textarea "132563"
type textarea "Confirmation in: 132563"
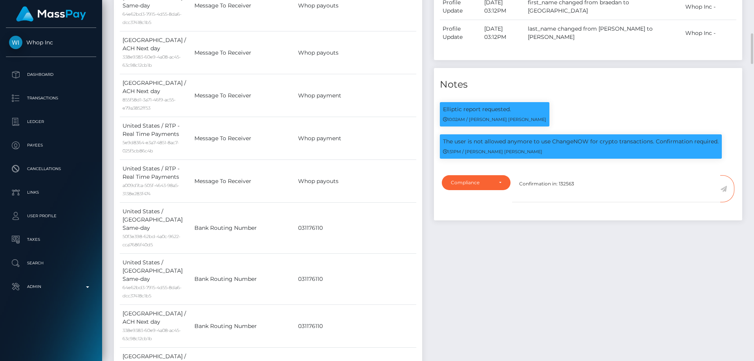
click at [724, 188] on icon at bounding box center [723, 189] width 7 height 6
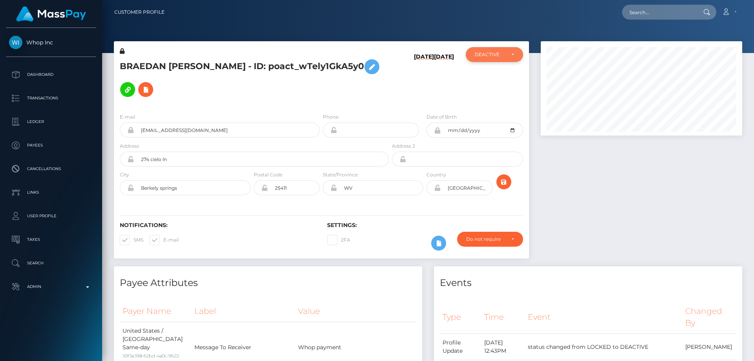
scroll to position [392488, 392381]
click at [486, 52] on div "DEACTIVE" at bounding box center [490, 54] width 30 height 6
click at [492, 73] on span "ACTIVE" at bounding box center [484, 75] width 18 height 7
select select "ACTIVE"
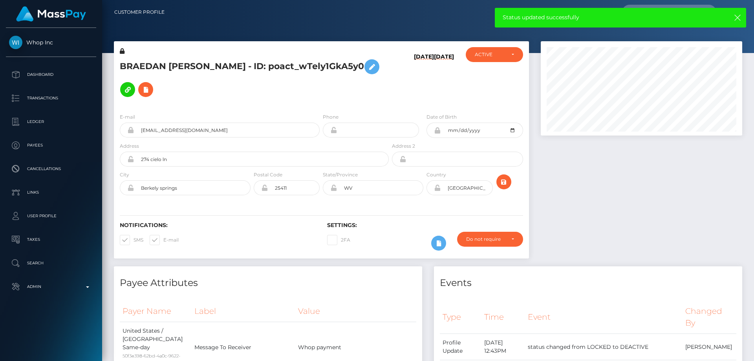
click at [206, 69] on h5 "BRAEDAN [PERSON_NAME] - ID: poact_wTely1GkA5y0" at bounding box center [252, 78] width 265 height 46
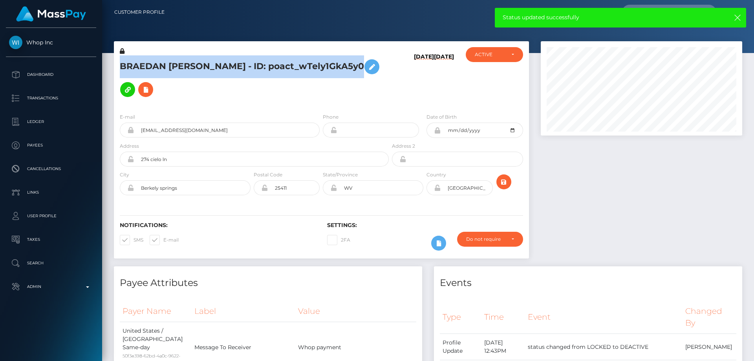
click at [206, 69] on h5 "BRAEDAN [PERSON_NAME] - ID: poact_wTely1GkA5y0" at bounding box center [252, 78] width 265 height 46
copy h5 "BRAEDAN [PERSON_NAME] - ID: poact_wTely1GkA5y0"
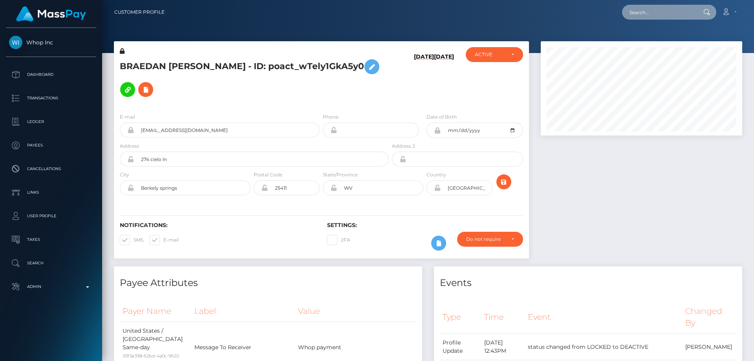
paste input "poact_MhgsI5pQ29j9"
type input "poact_MhgsI5pQ29j9"
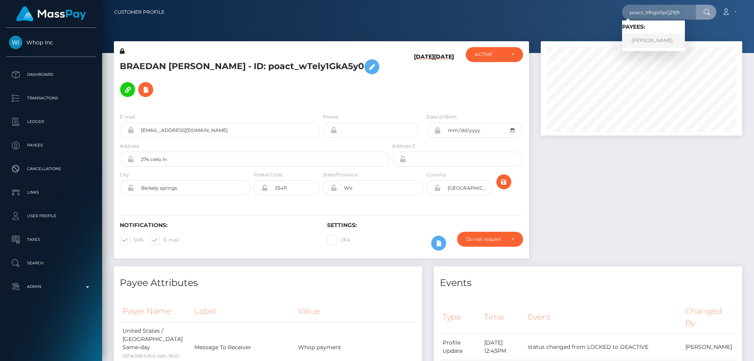
click at [661, 40] on link "[PERSON_NAME]" at bounding box center [653, 40] width 63 height 15
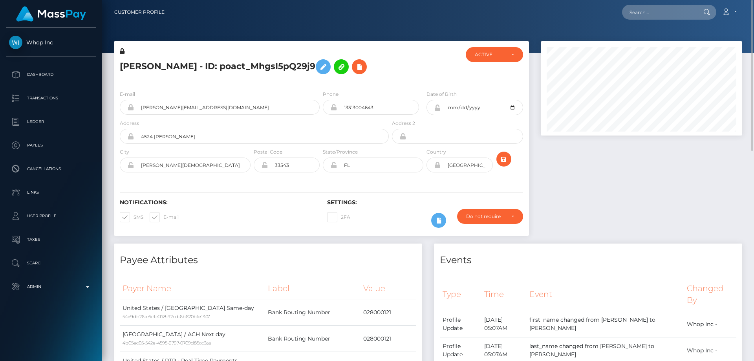
click at [194, 78] on h5 "[PERSON_NAME] - ID: poact_MhgsI5pQ29j9" at bounding box center [252, 66] width 265 height 23
copy h5 "[PERSON_NAME] - ID: poact_MhgsI5pQ29j9"
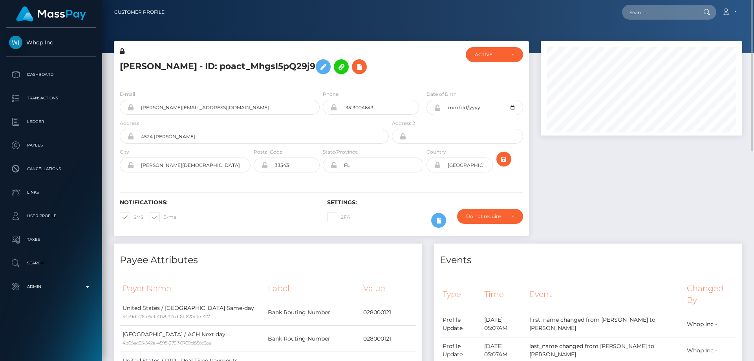
copy h5 "[PERSON_NAME] - ID: poact_MhgsI5pQ29j9"
click at [377, 78] on h5 "[PERSON_NAME] - ID: poact_MhgsI5pQ29j9" at bounding box center [252, 66] width 265 height 23
paste input "88378"
type input "88378"
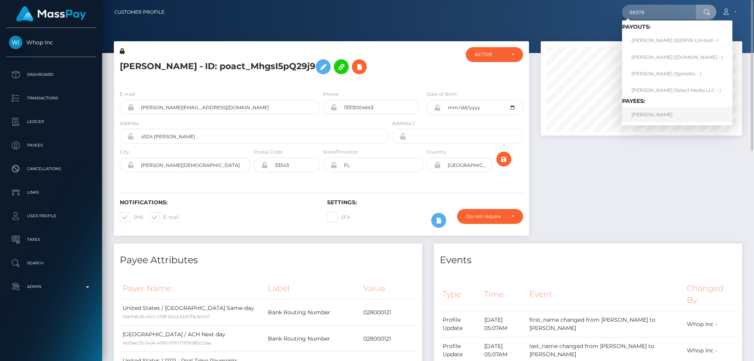
click at [652, 114] on link "[PERSON_NAME]" at bounding box center [677, 114] width 110 height 15
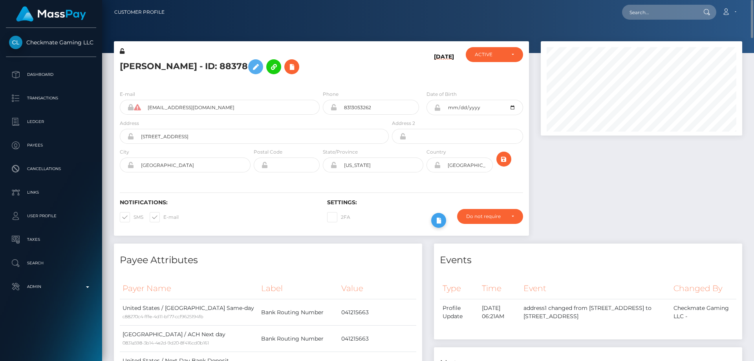
click at [434, 220] on icon at bounding box center [438, 221] width 9 height 10
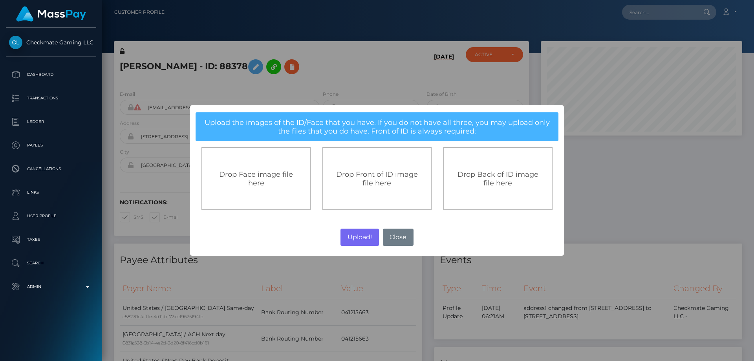
click at [407, 174] on span "Drop Front of ID image file here" at bounding box center [377, 178] width 82 height 17
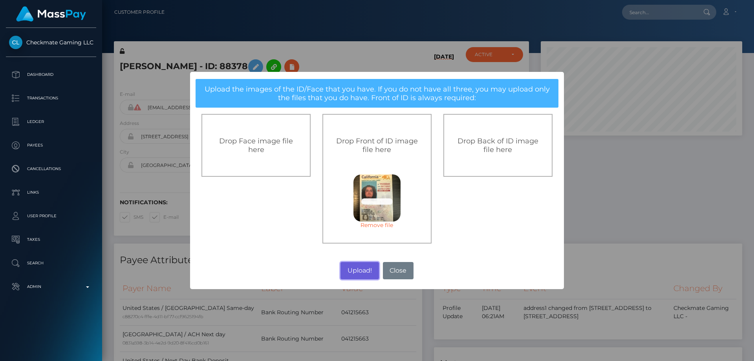
click at [352, 267] on button "Upload!" at bounding box center [359, 270] width 38 height 17
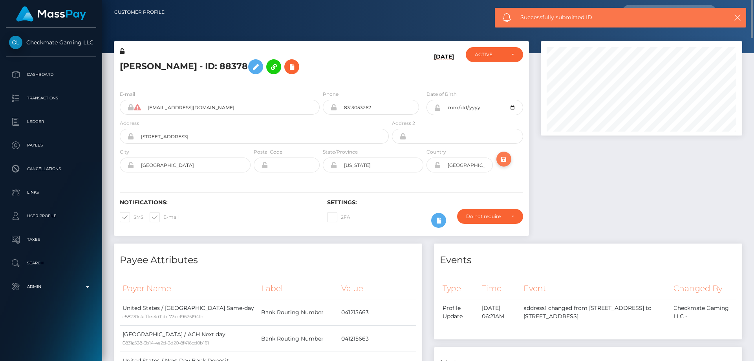
click at [503, 155] on icon "submit" at bounding box center [503, 159] width 9 height 10
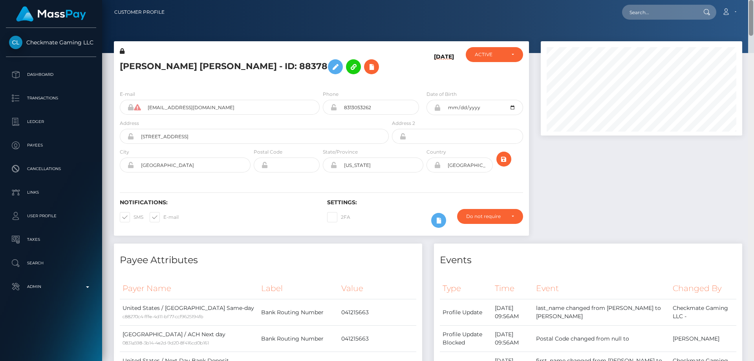
drag, startPoint x: 751, startPoint y: 292, endPoint x: 753, endPoint y: -13, distance: 305.4
click at [753, 0] on html "Checkmate Gaming LLC Dashboard Transactions Ledger Payees Links" at bounding box center [377, 180] width 754 height 361
click at [173, 65] on h5 "JAVIER JR ZUNIGA - ID: 88378" at bounding box center [252, 66] width 265 height 23
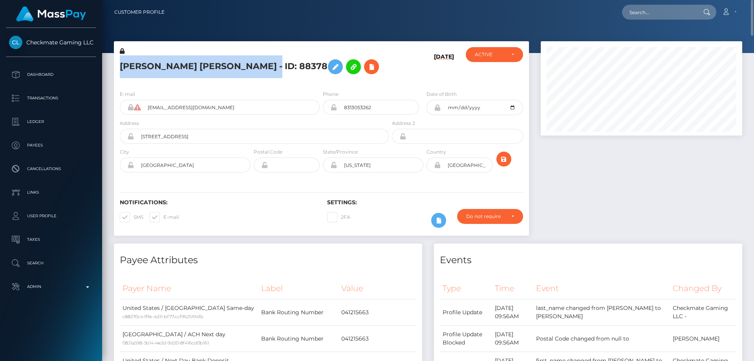
click at [173, 65] on h5 "JAVIER JR ZUNIGA - ID: 88378" at bounding box center [252, 66] width 265 height 23
copy h5 "JAVIER JR ZUNIGA - ID: 88378"
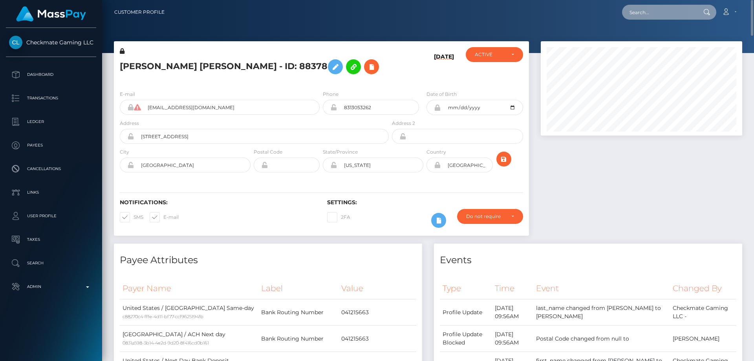
paste input "59592"
type input "59592"
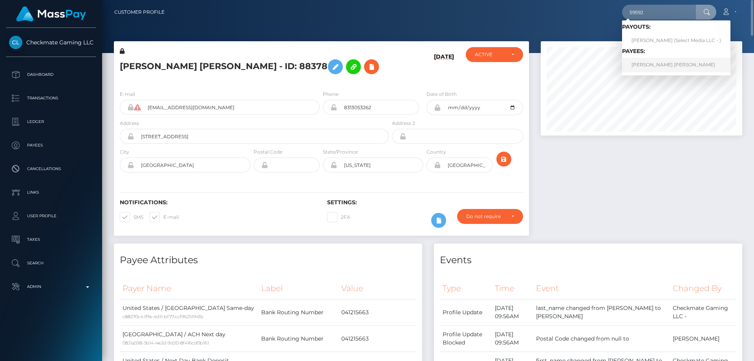
click at [652, 65] on link "FRANKLIN JR SANTANA" at bounding box center [676, 65] width 108 height 15
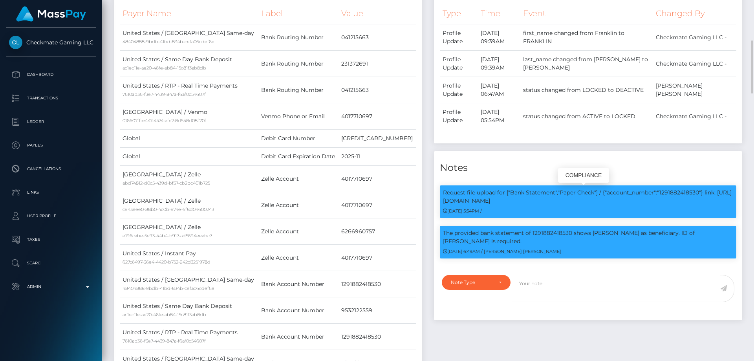
scroll to position [94, 202]
drag, startPoint x: 530, startPoint y: 190, endPoint x: 680, endPoint y: 189, distance: 149.2
click at [680, 189] on p "Request file upload for ["Bank Statement","Paper Check"] / {"account_number":"1…" at bounding box center [588, 196] width 290 height 16
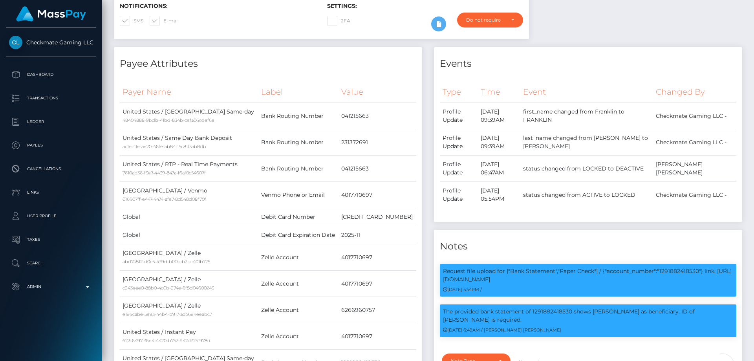
scroll to position [0, 0]
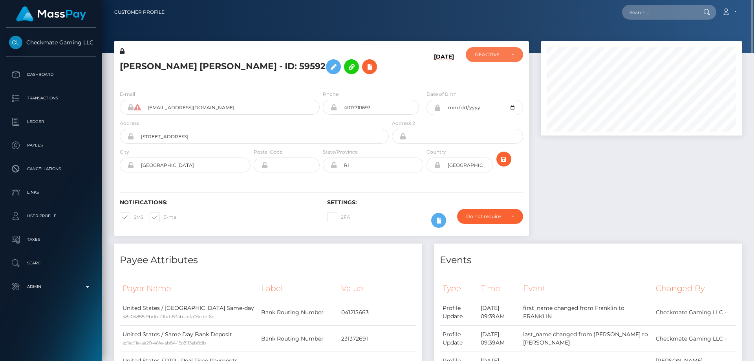
drag, startPoint x: 500, startPoint y: 52, endPoint x: 502, endPoint y: 82, distance: 30.7
click at [500, 52] on div "DEACTIVE" at bounding box center [490, 54] width 30 height 6
click at [498, 73] on link "ACTIVE" at bounding box center [494, 75] width 57 height 15
select select "ACTIVE"
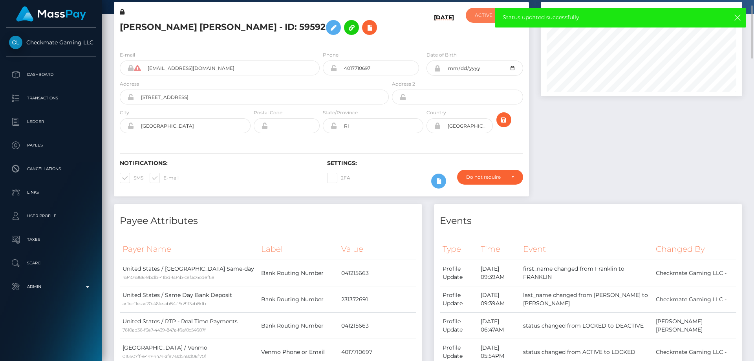
scroll to position [0, 0]
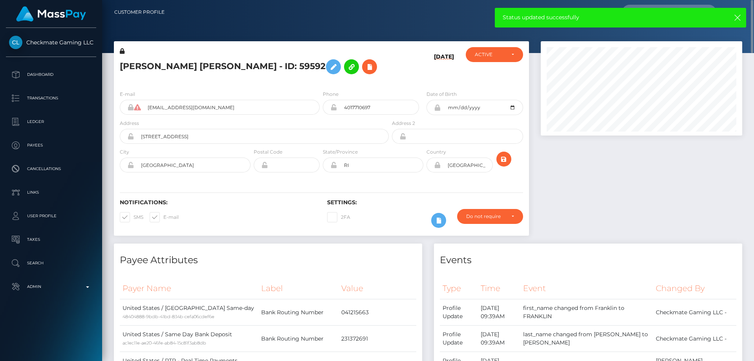
click at [198, 61] on h5 "FRANKLIN JR SANTANA - ID: 59592" at bounding box center [252, 66] width 265 height 23
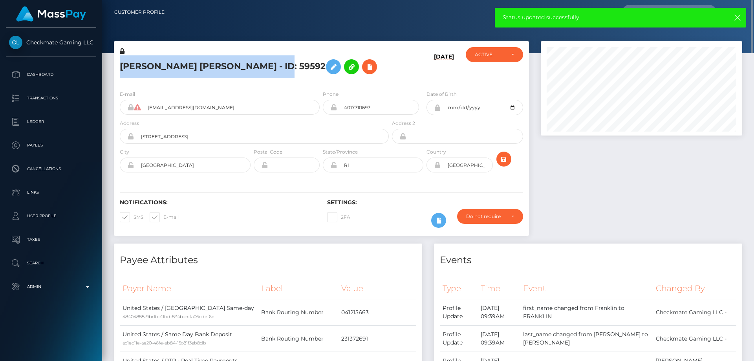
click at [197, 61] on h5 "FRANKLIN JR SANTANA - ID: 59592" at bounding box center [252, 66] width 265 height 23
copy h5 "FRANKLIN JR SANTANA - ID: 59592"
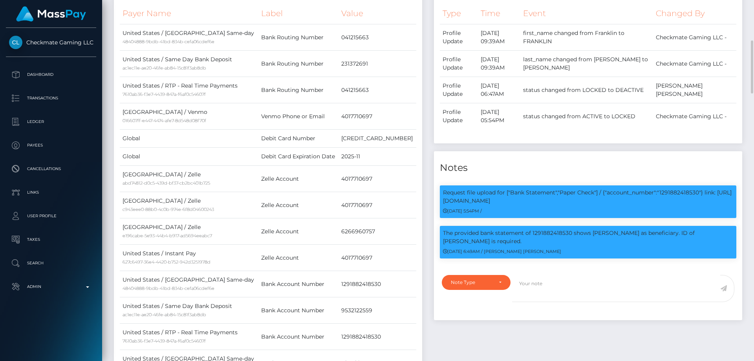
scroll to position [94, 202]
click at [551, 232] on p "The provided bank statement of 1291882418530 shows javier zuniga as beneficiary…" at bounding box center [588, 237] width 290 height 16
copy p "1291882418530"
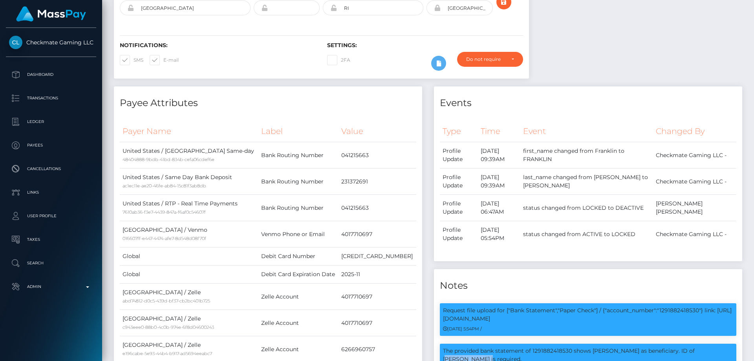
scroll to position [0, 0]
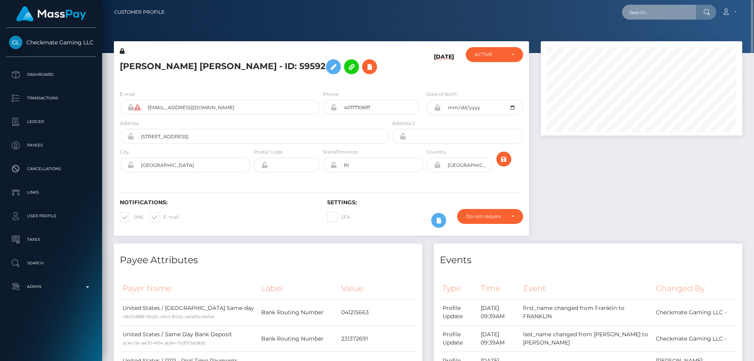
drag, startPoint x: 672, startPoint y: 3, endPoint x: 683, endPoint y: 13, distance: 14.5
paste input "518161916099567617"
type input "518161916099567617"
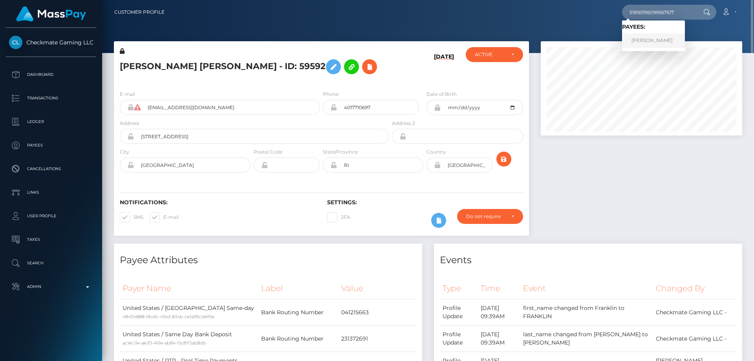
click at [657, 40] on link "ALEXANDRA ALEXANDROVNA VOLYNTSEVA" at bounding box center [653, 40] width 63 height 15
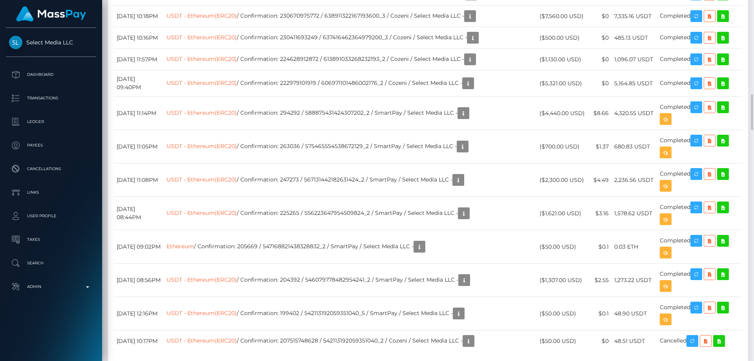
scroll to position [1727, 0]
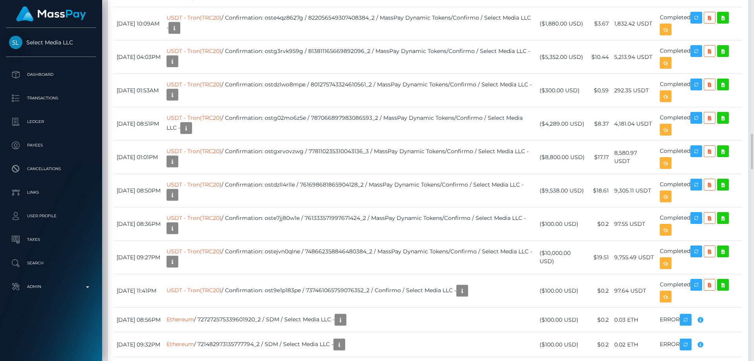
scroll to position [1256, 0]
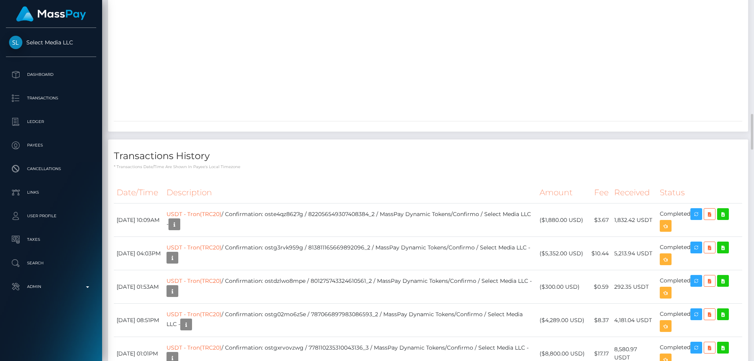
scroll to position [1060, 0]
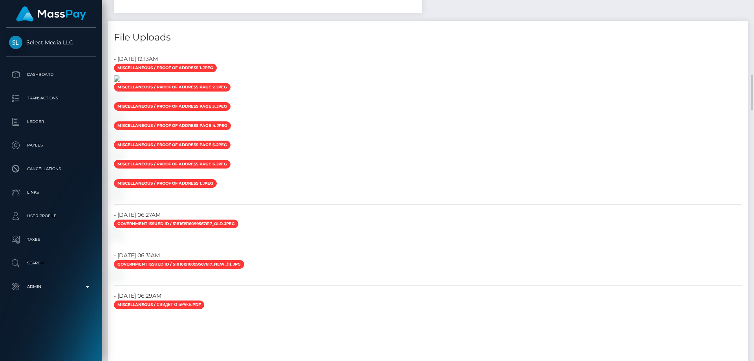
click at [120, 82] on img at bounding box center [117, 78] width 6 height 6
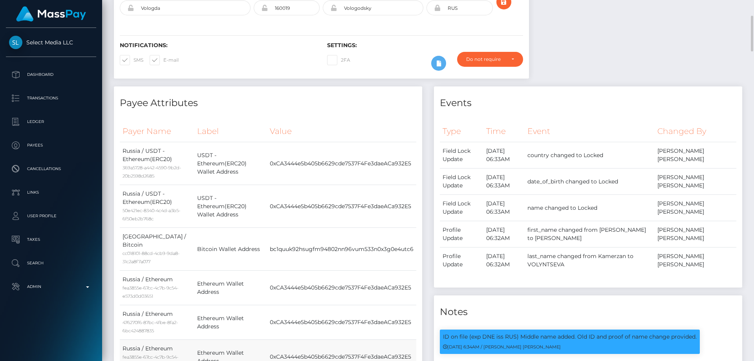
scroll to position [0, 0]
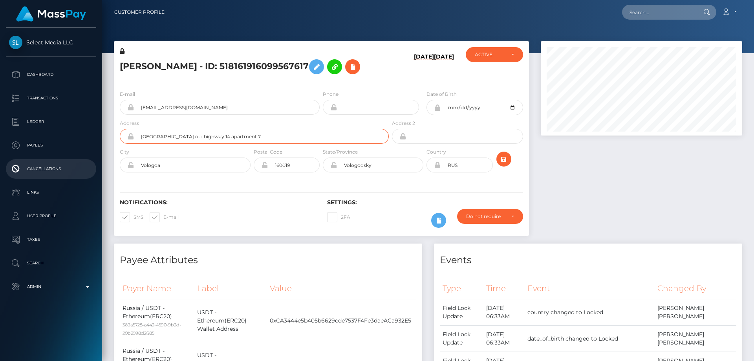
drag, startPoint x: 311, startPoint y: 148, endPoint x: 63, endPoint y: 175, distance: 249.3
click at [89, 158] on div "Select Media LLC Dashboard Transactions Ledger Payees Cancellations" at bounding box center [377, 180] width 754 height 361
type input "[STREET_ADDRESS][PERSON_NAME][PERSON_NAME]"
drag, startPoint x: 177, startPoint y: 176, endPoint x: 114, endPoint y: 196, distance: 66.0
click at [117, 176] on div "City [GEOGRAPHIC_DATA]" at bounding box center [183, 162] width 138 height 29
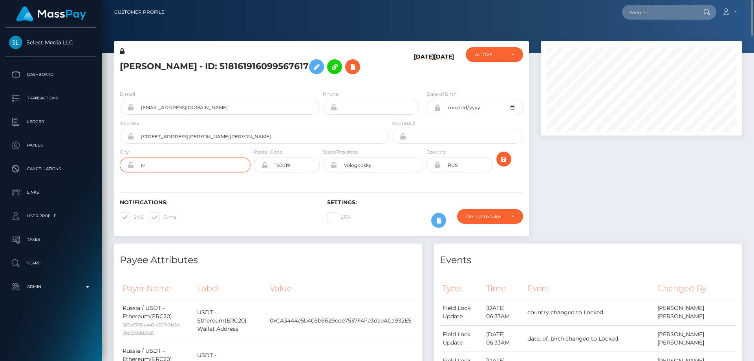
type input "[PERSON_NAME]"
drag, startPoint x: 188, startPoint y: 177, endPoint x: 117, endPoint y: 175, distance: 71.1
click at [117, 175] on div "City [PERSON_NAME]" at bounding box center [183, 162] width 138 height 29
drag, startPoint x: 377, startPoint y: 180, endPoint x: 325, endPoint y: 180, distance: 52.2
click at [325, 172] on div "Vologodsky" at bounding box center [373, 164] width 101 height 15
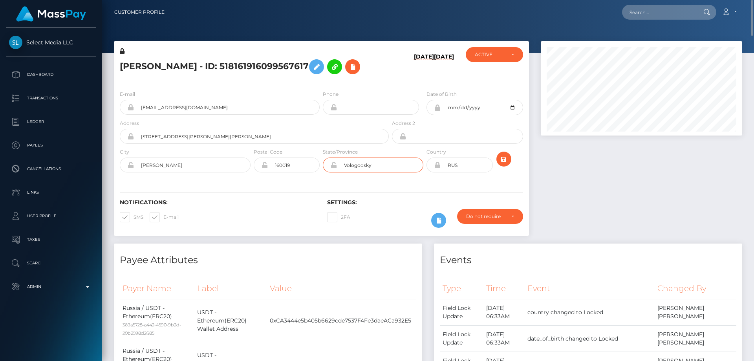
paste input "[PERSON_NAME]"
type input "[PERSON_NAME]"
drag, startPoint x: 302, startPoint y: 179, endPoint x: 244, endPoint y: 192, distance: 59.3
click at [260, 172] on div "160019" at bounding box center [287, 164] width 66 height 15
type input "00000"
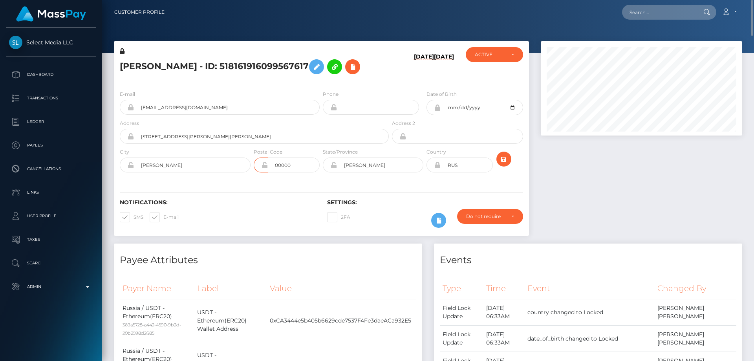
click at [437, 168] on icon at bounding box center [437, 165] width 7 height 6
drag, startPoint x: 466, startPoint y: 178, endPoint x: 427, endPoint y: 188, distance: 40.6
click at [431, 172] on div "RUS" at bounding box center [459, 164] width 66 height 15
type input "VNM"
click at [183, 101] on div "E-mail [EMAIL_ADDRESS][DOMAIN_NAME] Phone Address" at bounding box center [321, 132] width 415 height 96
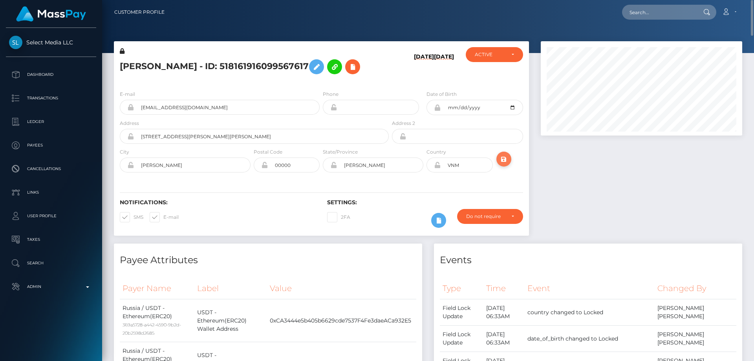
click at [506, 164] on icon "submit" at bounding box center [503, 159] width 9 height 10
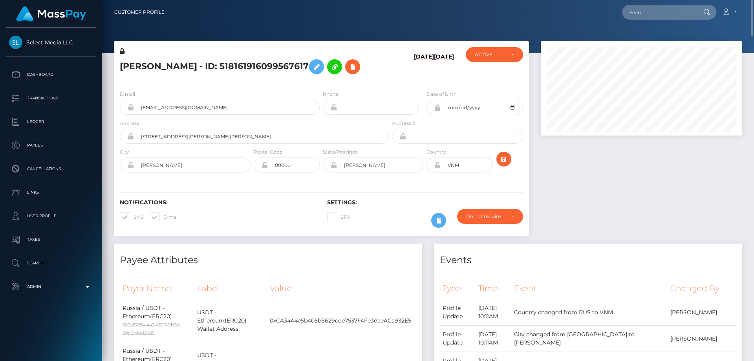
click at [437, 168] on icon at bounding box center [437, 165] width 7 height 6
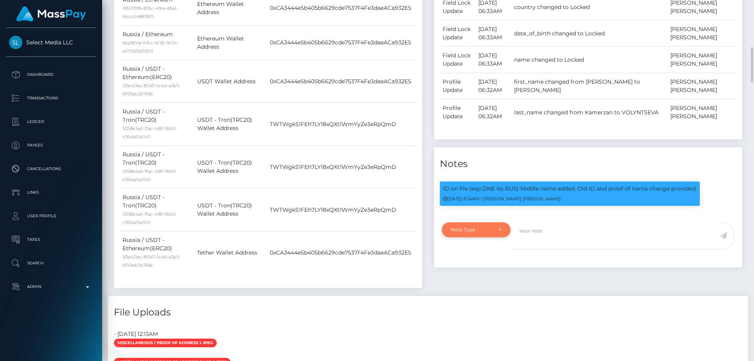
scroll to position [550, 0]
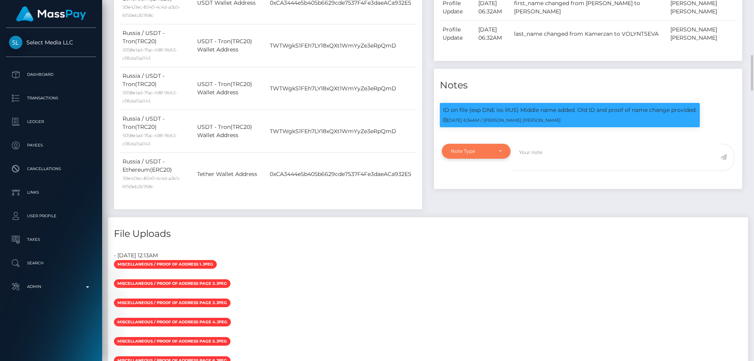
click at [474, 154] on div "Note Type" at bounding box center [472, 151] width 42 height 6
click at [470, 192] on span "Compliance" at bounding box center [465, 188] width 29 height 7
select select "COMPLIANCE"
click at [530, 171] on textarea at bounding box center [616, 157] width 208 height 27
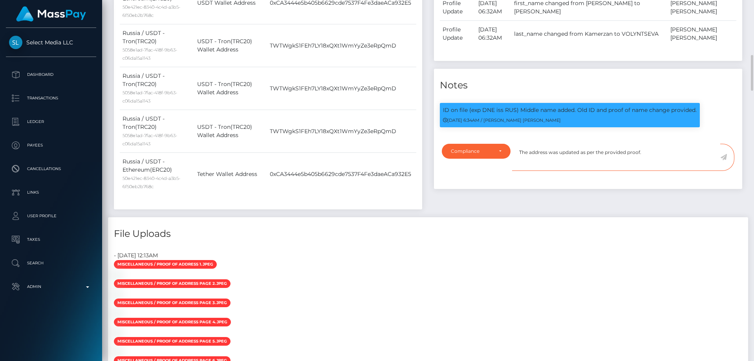
type textarea "The address was updated as per the provided proof."
click at [723, 160] on icon at bounding box center [723, 157] width 7 height 6
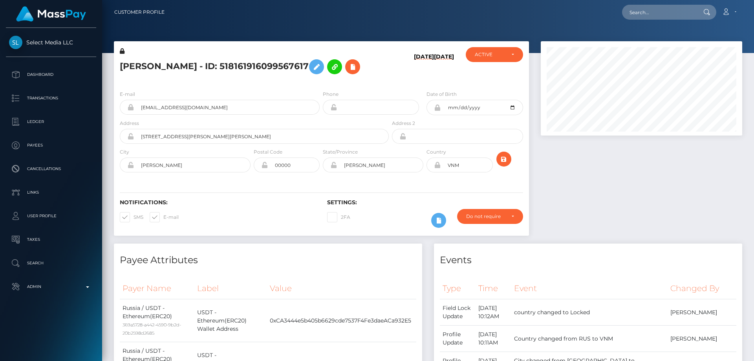
scroll to position [94, 202]
click at [164, 78] on h5 "[PERSON_NAME] - ID: 518161916099567617" at bounding box center [252, 66] width 265 height 23
click at [164, 78] on h5 "ALEXANDRA ALEXANDROVNA VOLYNTSEVA - ID: 518161916099567617" at bounding box center [252, 66] width 265 height 23
copy h5 "ALEXANDRA ALEXANDROVNA VOLYNTSEVA - ID: 518161916099567617"
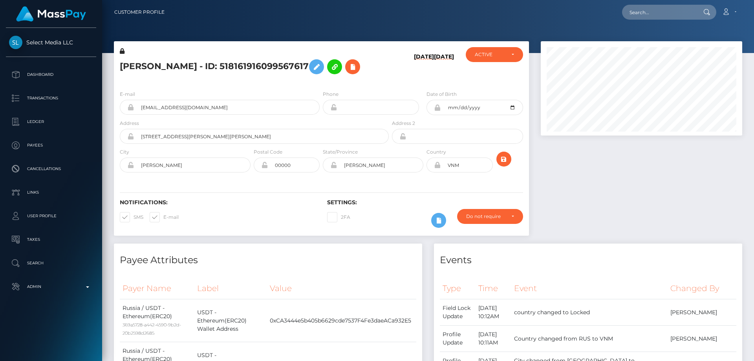
copy h5 "ALEXANDRA ALEXANDROVNA VOLYNTSEVA - ID: 518161916099567617"
paste input "pout_qoLnqSi6o2S8W"
type input "pout_qoLnqSi6o2S8W"
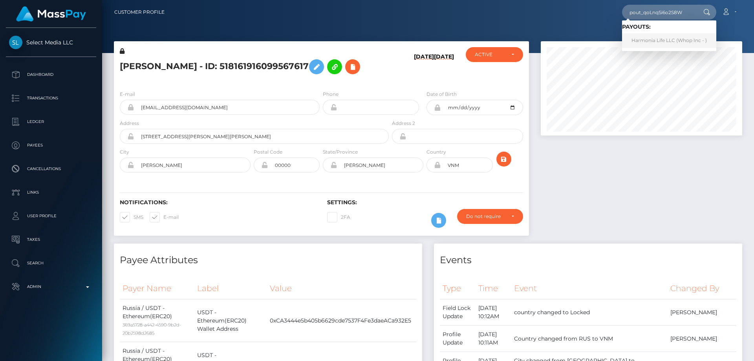
click at [641, 41] on link "Harmonia Life LLC (Whop Inc - )" at bounding box center [669, 40] width 94 height 15
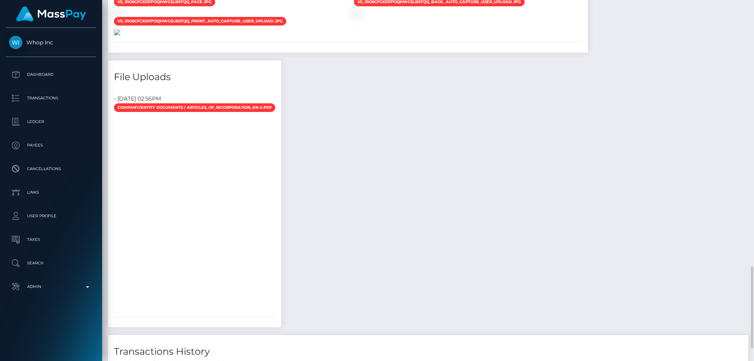
scroll to position [824, 0]
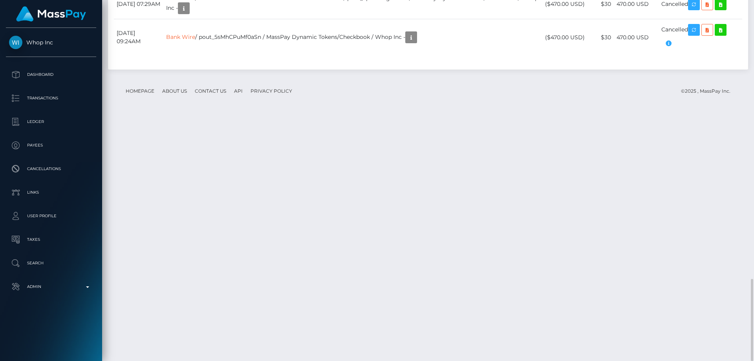
scroll to position [94, 202]
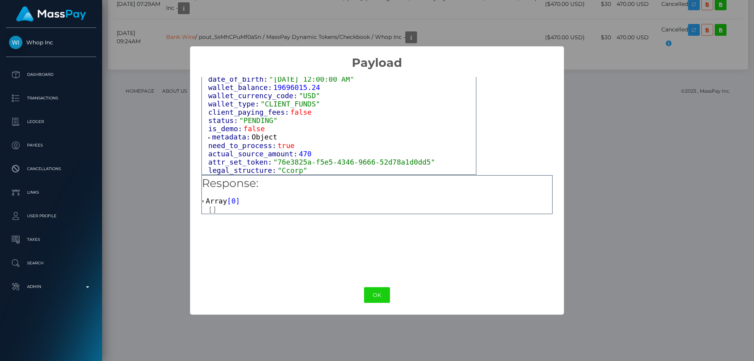
scroll to position [518, 0]
click at [621, 60] on div "× Payload Output: Object attrs: Array [ 5 ] data_attributes: Object payer_data:…" at bounding box center [377, 180] width 754 height 361
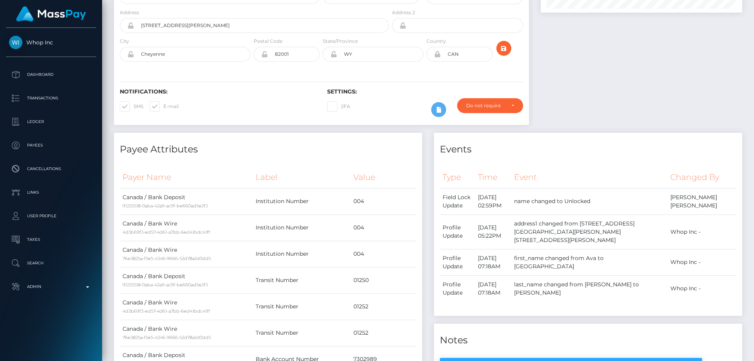
scroll to position [0, 0]
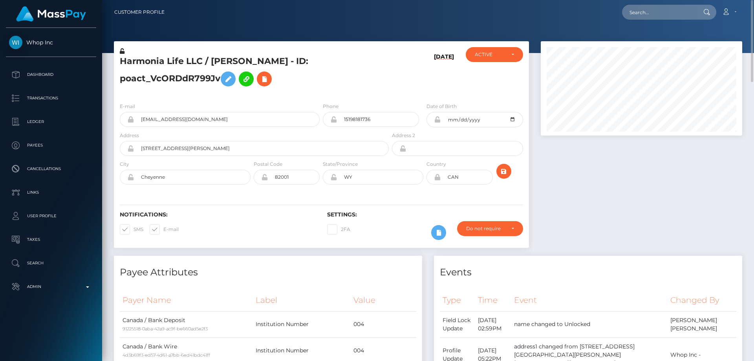
click at [177, 76] on h5 "Harmonia Life LLC / [PERSON_NAME] - ID: poact_VcORDdR799Jv" at bounding box center [252, 72] width 265 height 35
copy h5 "Harmonia Life LLC / [PERSON_NAME] - ID: poact_VcORDdR799Jv"
click at [631, 229] on div at bounding box center [641, 148] width 213 height 214
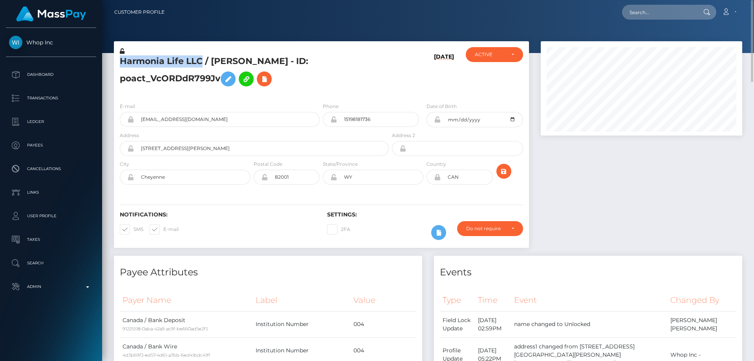
drag, startPoint x: 203, startPoint y: 59, endPoint x: 121, endPoint y: 63, distance: 82.2
click at [121, 62] on h5 "Harmonia Life LLC / [PERSON_NAME] - ID: poact_VcORDdR799Jv" at bounding box center [252, 72] width 265 height 35
copy h5 "Harmonia Life LLC"
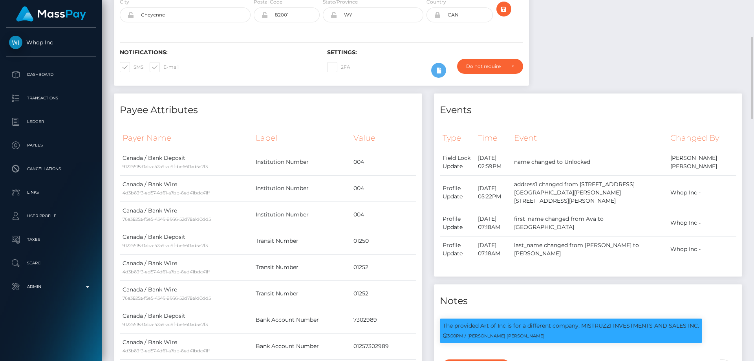
scroll to position [5, 0]
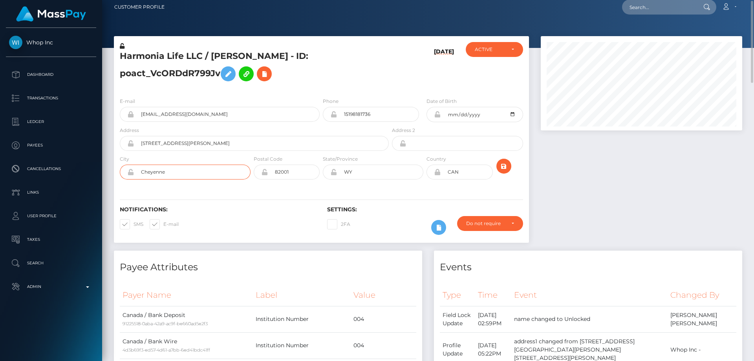
drag, startPoint x: 168, startPoint y: 174, endPoint x: 129, endPoint y: 174, distance: 39.3
click at [128, 174] on div "Cheyenne" at bounding box center [185, 171] width 131 height 15
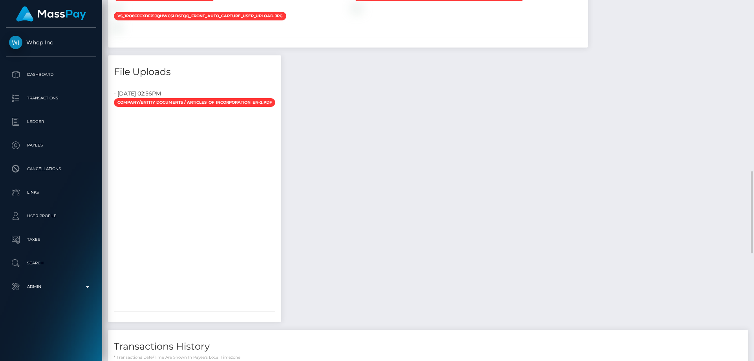
scroll to position [830, 0]
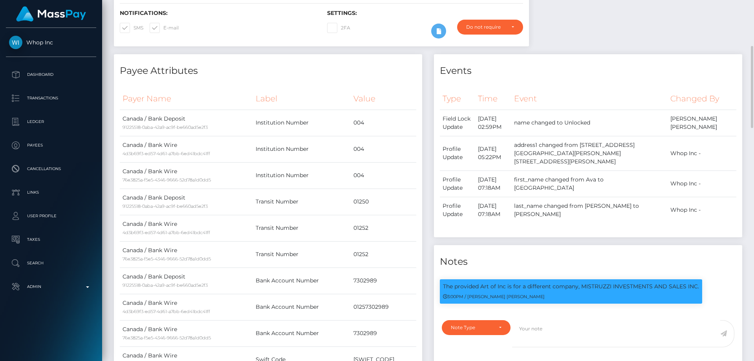
scroll to position [44, 0]
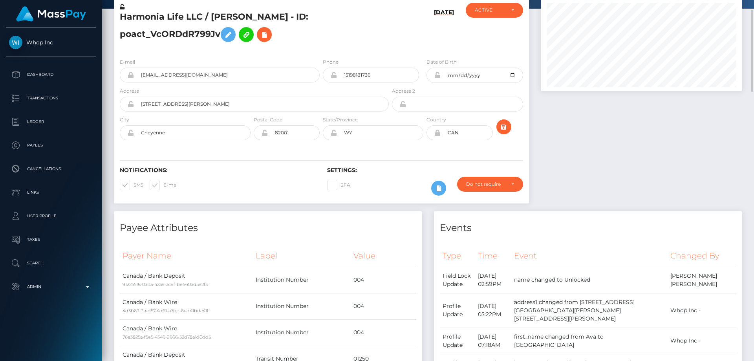
click at [656, 210] on div at bounding box center [641, 104] width 213 height 214
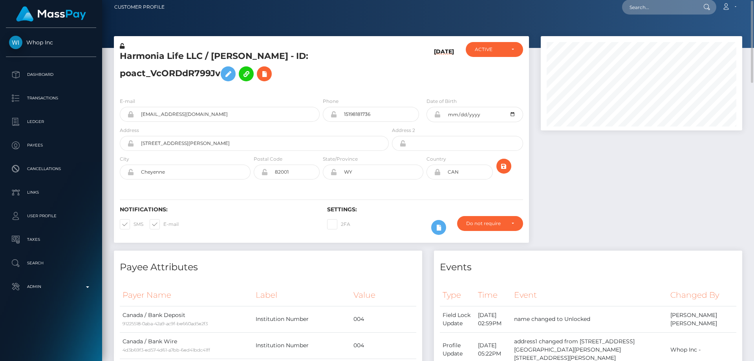
scroll to position [0, 0]
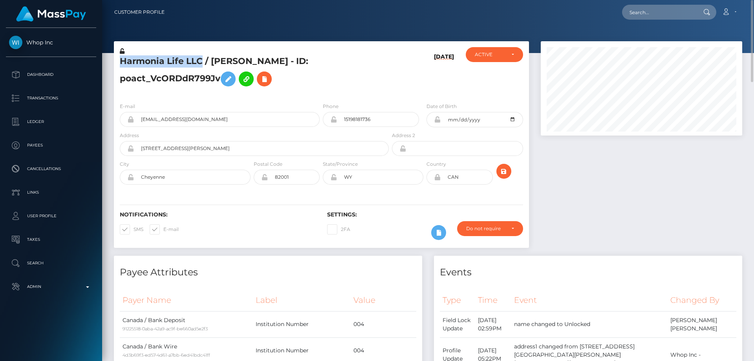
drag, startPoint x: 202, startPoint y: 62, endPoint x: 122, endPoint y: 60, distance: 80.1
click at [122, 60] on h5 "Harmonia Life LLC / [PERSON_NAME] - ID: poact_VcORDdR799Jv" at bounding box center [252, 72] width 265 height 35
copy h5 "Harmonia Life LLC"
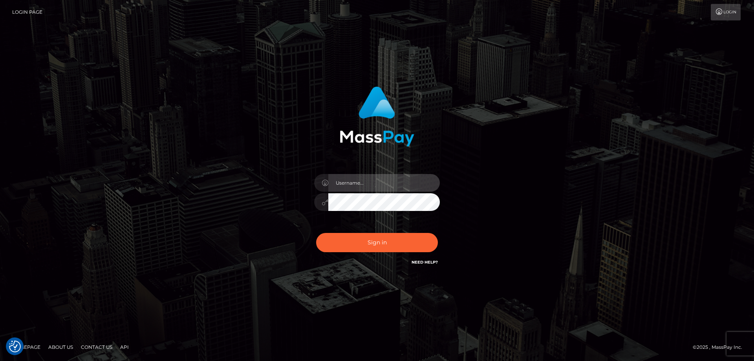
type input "Dan.Cirnat"
click at [438, 226] on div at bounding box center [367, 256] width 161 height 90
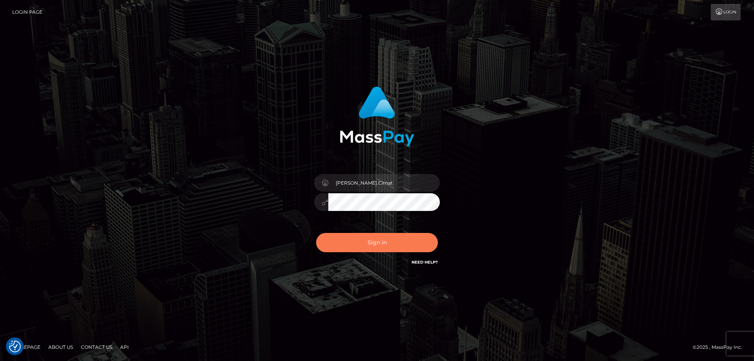
click at [386, 245] on button "Sign in" at bounding box center [377, 242] width 122 height 19
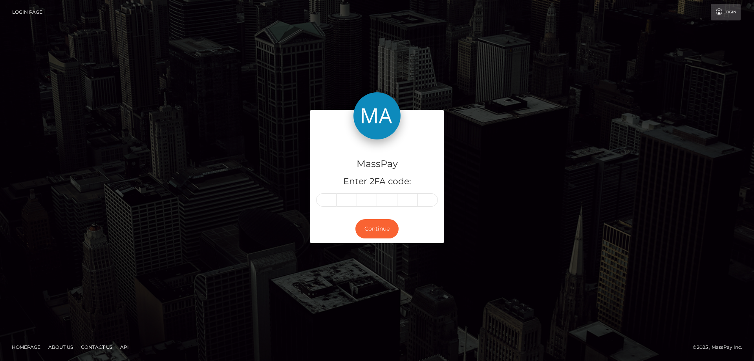
click at [332, 197] on input "text" at bounding box center [326, 199] width 20 height 13
type input "6"
type input "9"
type input "1"
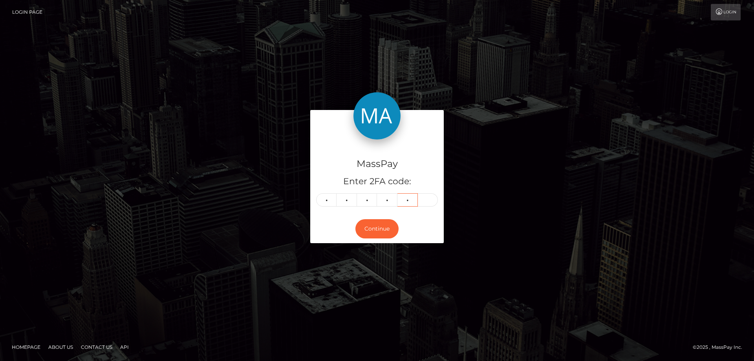
type input "6"
type input "4"
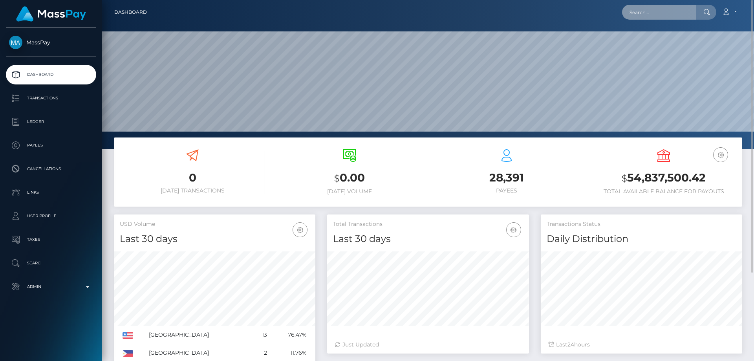
scroll to position [139, 202]
drag, startPoint x: 0, startPoint y: 0, endPoint x: 636, endPoint y: 15, distance: 636.1
paste input "0ef023b2-92e2-4c32-87cb-1c4bde5414f1"
type input "0ef023b2-92e2-4c32-87cb-1c4bde5414f1"
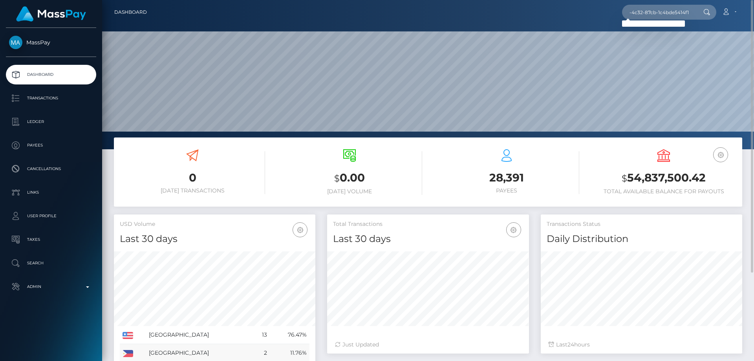
scroll to position [0, 0]
click at [57, 263] on p "Search" at bounding box center [51, 263] width 84 height 12
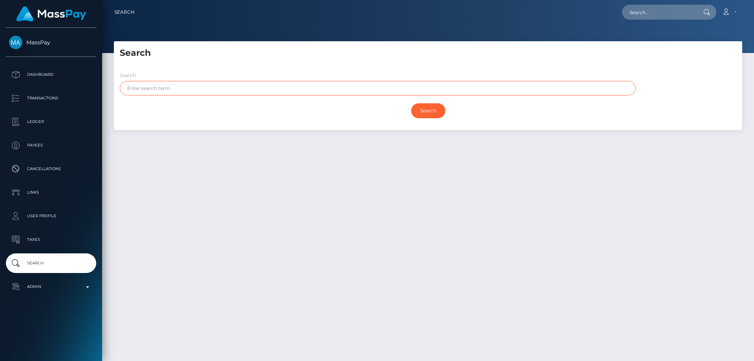
paste input "[PERSON_NAME]"
type input "[PERSON_NAME]"
click at [411, 103] on input "Search" at bounding box center [428, 110] width 34 height 15
click at [433, 108] on input "Search" at bounding box center [428, 110] width 34 height 15
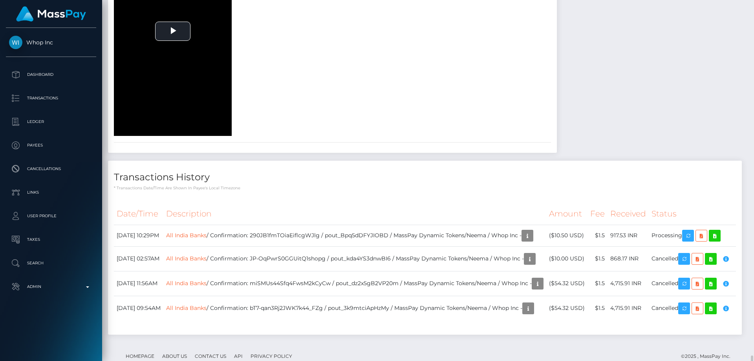
scroll to position [1066, 0]
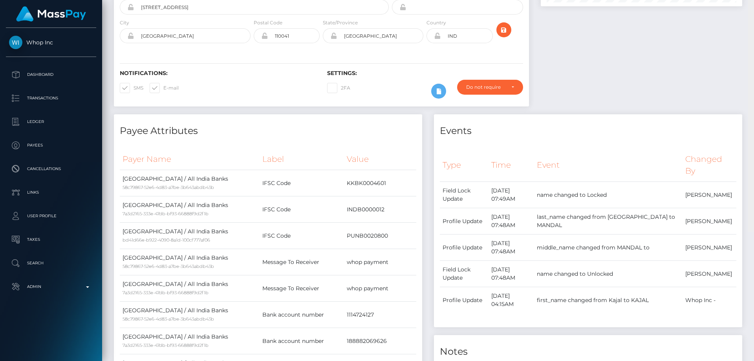
scroll to position [0, 0]
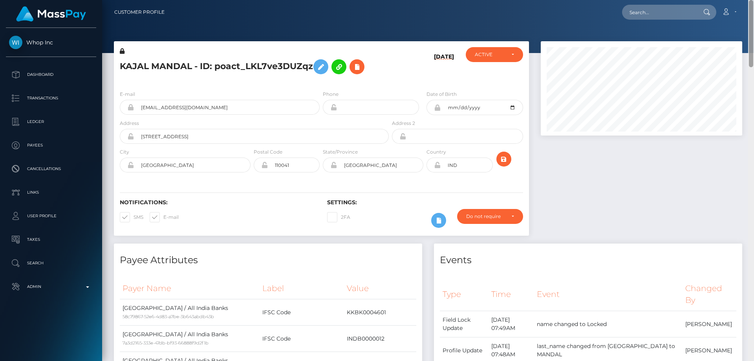
drag, startPoint x: 750, startPoint y: 149, endPoint x: 753, endPoint y: -20, distance: 169.6
click at [753, 0] on html "Whop Inc Dashboard Transactions Ledger Payees Cancellations Links" at bounding box center [377, 180] width 754 height 361
